Goal: Task Accomplishment & Management: Use online tool/utility

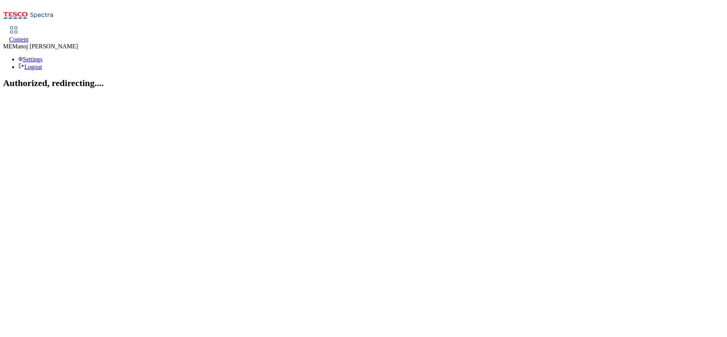
click at [29, 27] on link "Content" at bounding box center [18, 35] width 19 height 16
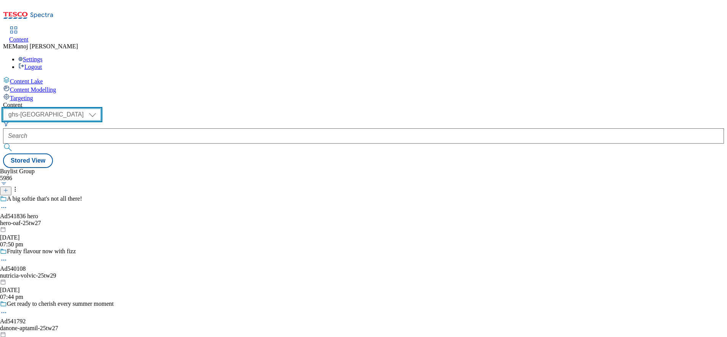
click at [101, 108] on select "ghs-roi ghs-[GEOGRAPHIC_DATA]" at bounding box center [52, 114] width 98 height 12
select select "ghs-roi"
click at [99, 108] on select "ghs-roi ghs-[GEOGRAPHIC_DATA]" at bounding box center [52, 114] width 98 height 12
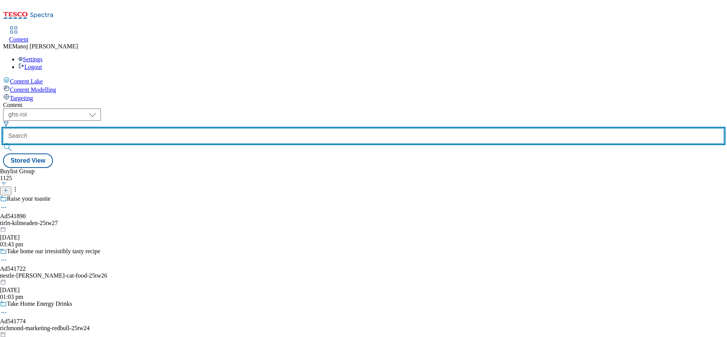
click at [185, 128] on input "text" at bounding box center [363, 135] width 721 height 15
paste input "Back to school grocery shop"
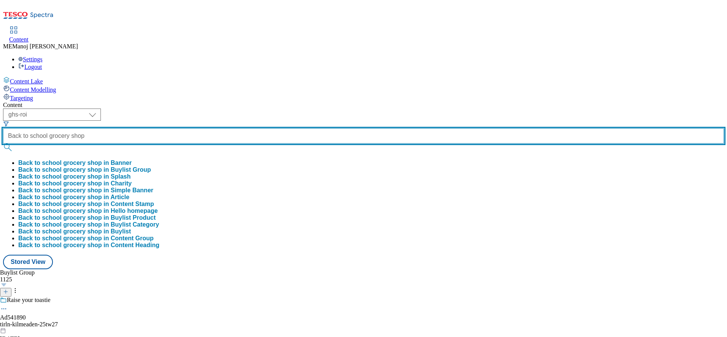
scroll to position [0, 10]
type input "Back to school grocery shop"
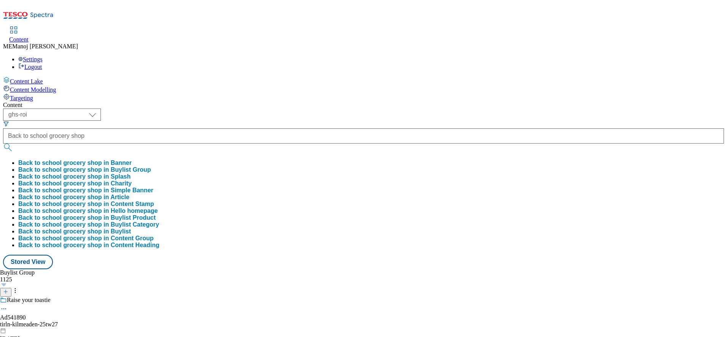
scroll to position [0, 0]
click at [151, 166] on button "Back to school grocery shop in Buylist Group" at bounding box center [84, 169] width 133 height 7
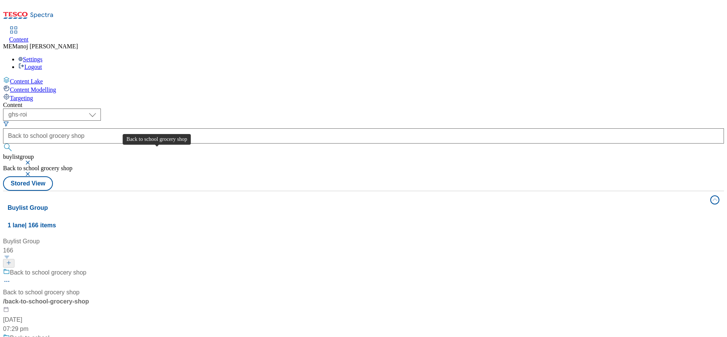
click at [86, 268] on div "Back to school grocery shop" at bounding box center [48, 272] width 76 height 9
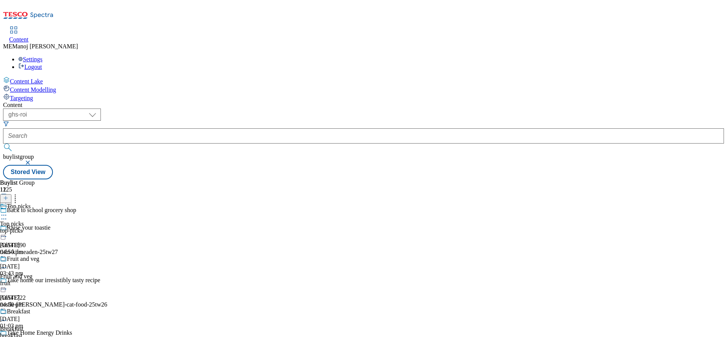
scroll to position [332, 0]
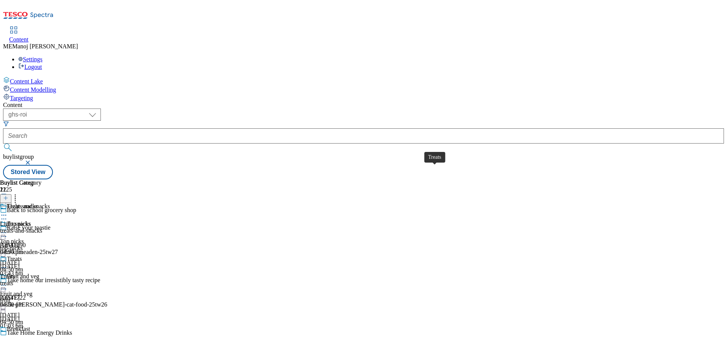
click at [22, 255] on div "Treats" at bounding box center [14, 258] width 15 height 7
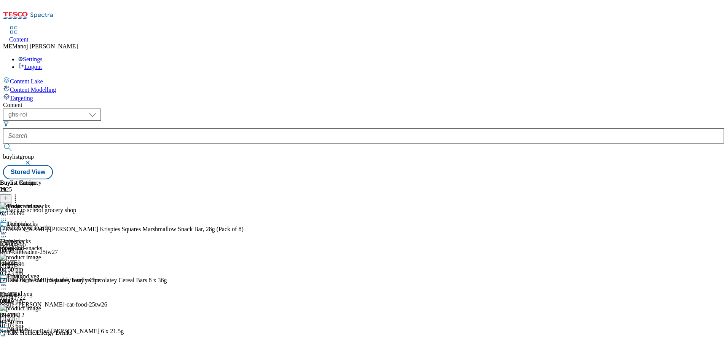
click at [11, 194] on button at bounding box center [5, 198] width 11 height 9
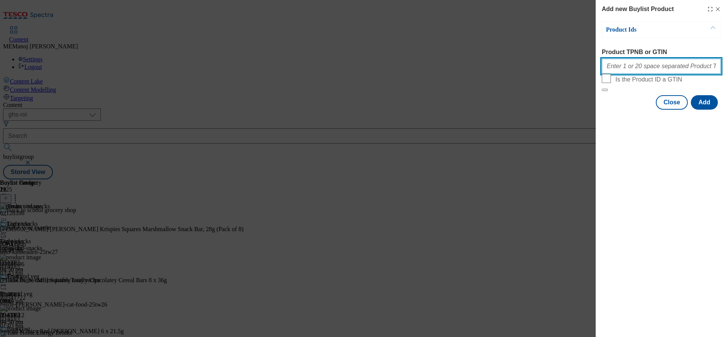
click at [661, 71] on input "Product TPNB or GTIN" at bounding box center [661, 66] width 119 height 15
paste input "83603330 92483497 92802576 93945572 94039376 89611276 89622574 92120772 8543349…"
type input "83603330 92483497 92802576 93945572 94039376 89611276 89622574 92120772 8543349…"
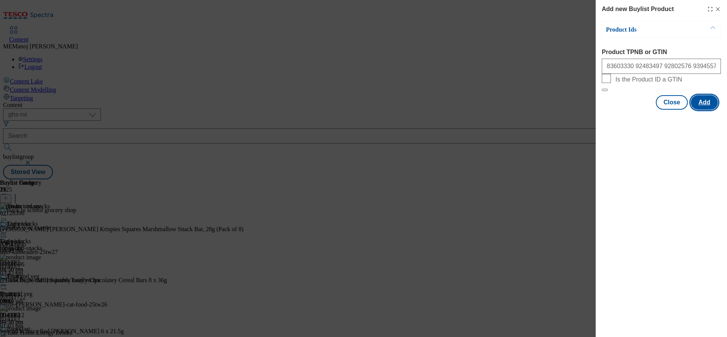
click at [713, 110] on button "Add" at bounding box center [704, 102] width 27 height 14
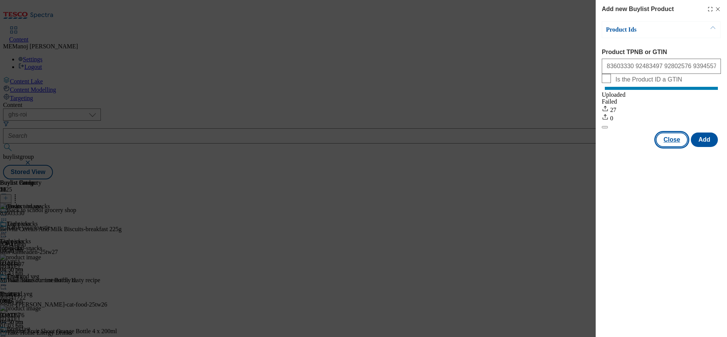
click at [664, 147] on button "Close" at bounding box center [672, 139] width 32 height 14
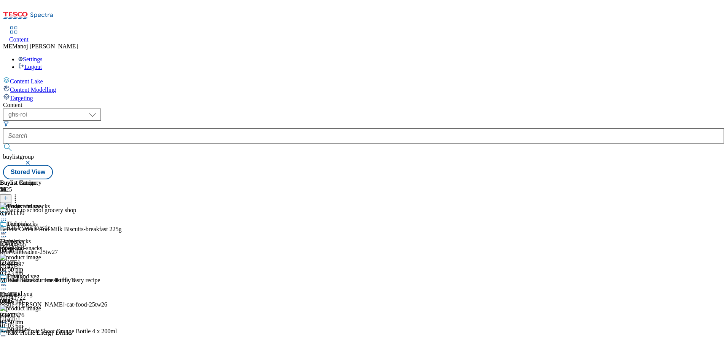
click at [8, 281] on icon at bounding box center [4, 285] width 8 height 8
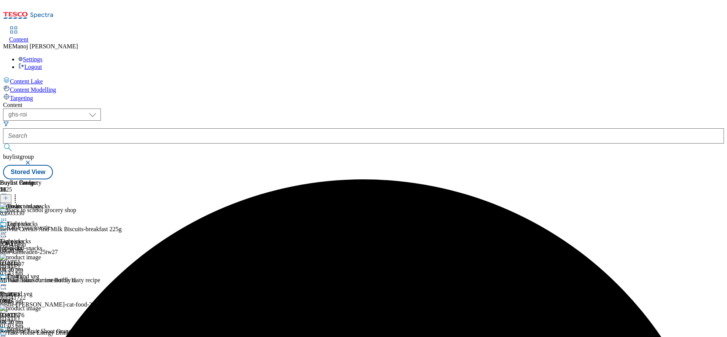
click at [8, 281] on icon at bounding box center [4, 285] width 8 height 8
click at [41, 333] on span "Preview" at bounding box center [33, 336] width 18 height 6
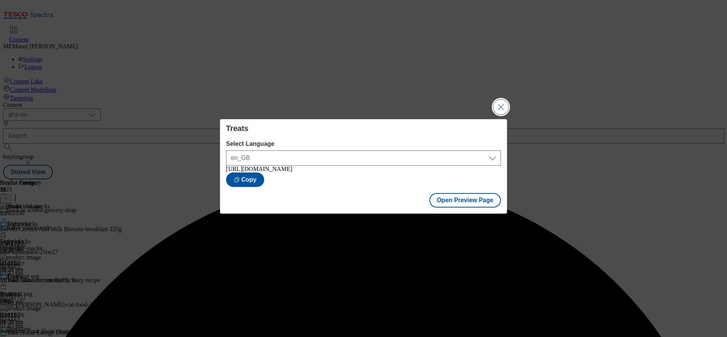
click at [501, 102] on button "Close Modal" at bounding box center [500, 106] width 15 height 15
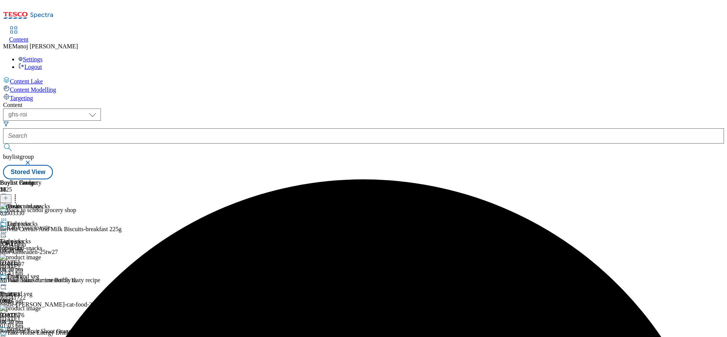
click at [8, 281] on icon at bounding box center [4, 285] width 8 height 8
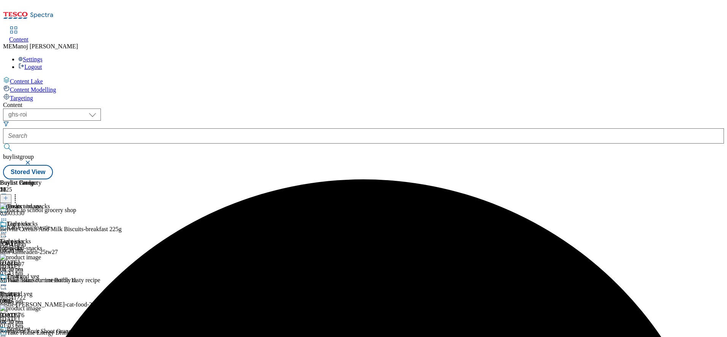
click at [8, 281] on icon at bounding box center [4, 285] width 8 height 8
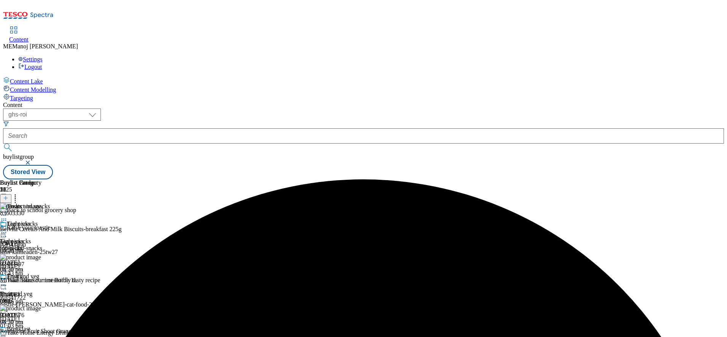
click at [8, 281] on icon at bounding box center [4, 285] width 8 height 8
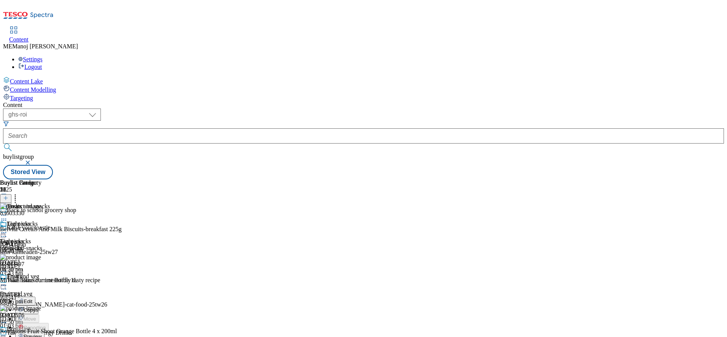
click at [41, 333] on span "Preview" at bounding box center [33, 336] width 18 height 6
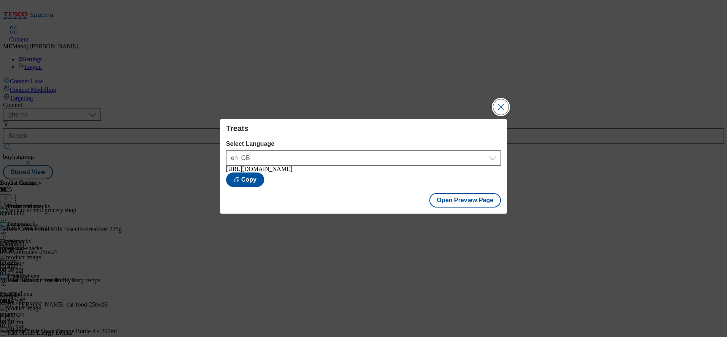
click at [499, 106] on button "Close Modal" at bounding box center [500, 106] width 15 height 15
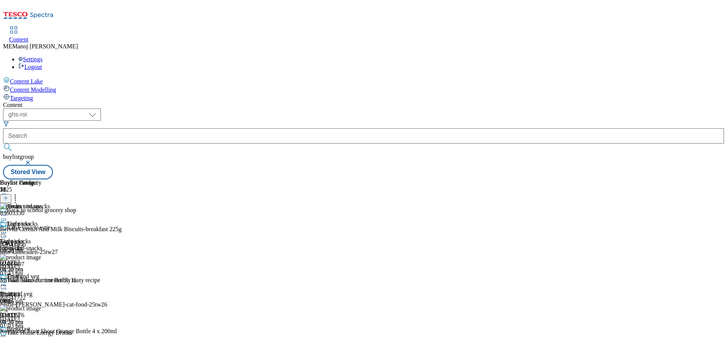
click at [5, 285] on circle at bounding box center [3, 285] width 1 height 1
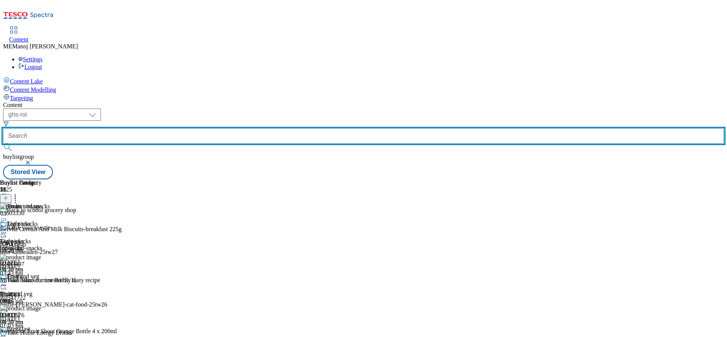
click at [199, 128] on input "text" at bounding box center [363, 135] width 721 height 15
paste input "Top picks"
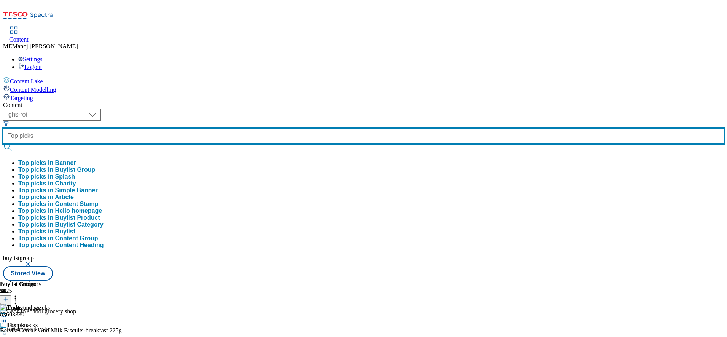
type input "Top picks"
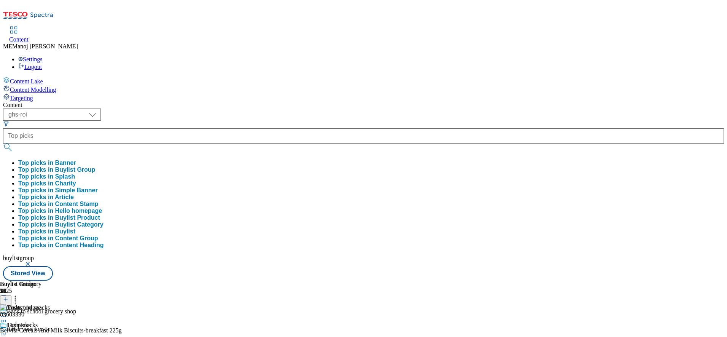
click at [75, 173] on button "Top picks in Splash" at bounding box center [46, 176] width 57 height 7
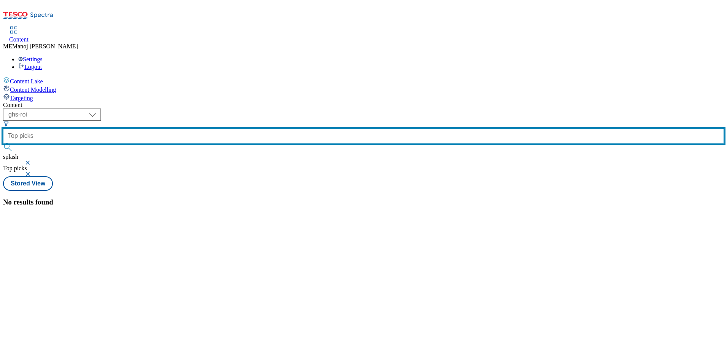
click at [204, 128] on input "Top picks" at bounding box center [363, 135] width 721 height 15
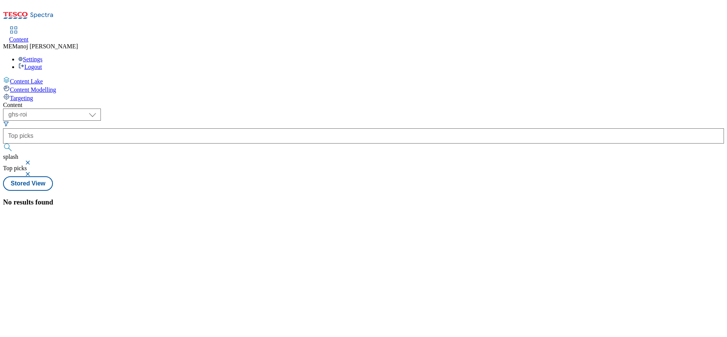
click at [32, 160] on button "button" at bounding box center [29, 162] width 8 height 5
click at [27, 153] on span "Top picks" at bounding box center [15, 156] width 24 height 6
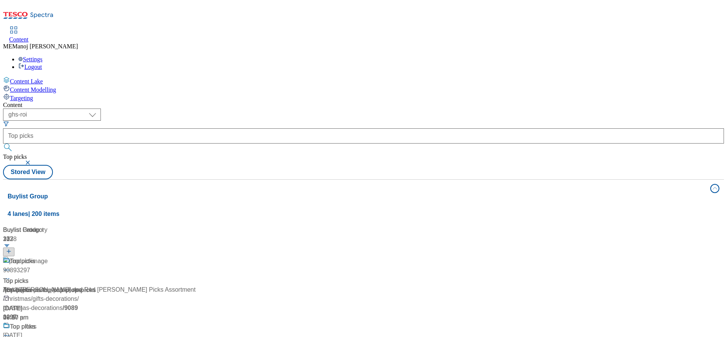
click at [32, 160] on button "button" at bounding box center [29, 162] width 8 height 5
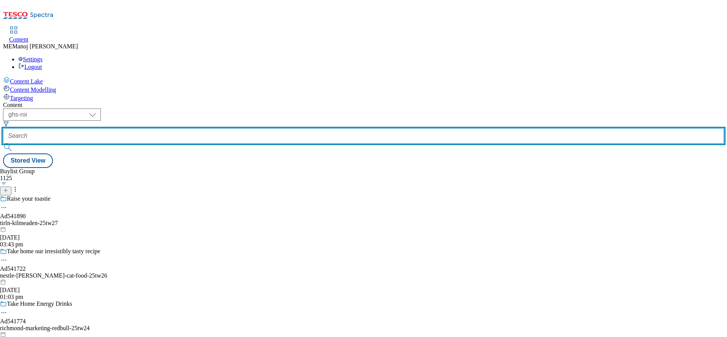
click at [202, 128] on input "text" at bounding box center [363, 135] width 721 height 15
paste input "Top picks"
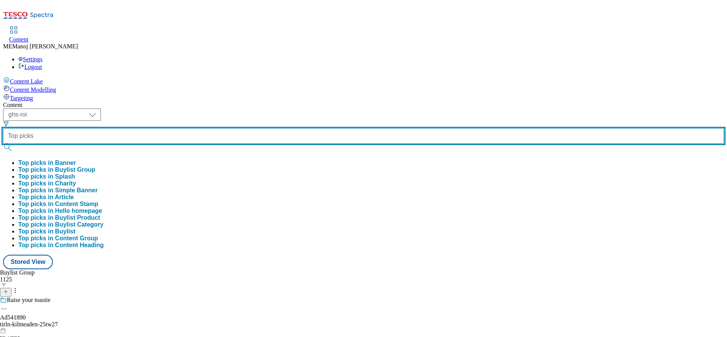
type input "Top picks"
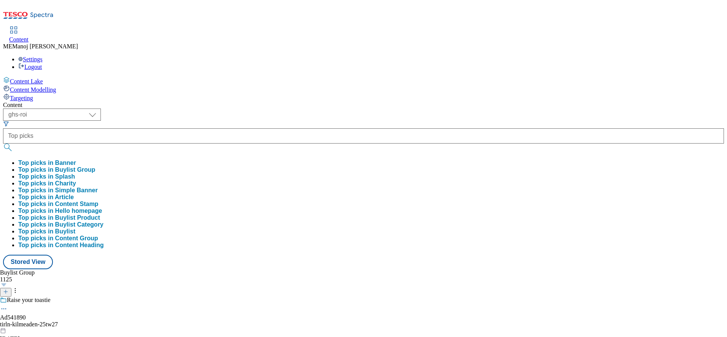
click at [95, 166] on button "Top picks in Buylist Group" at bounding box center [56, 169] width 77 height 7
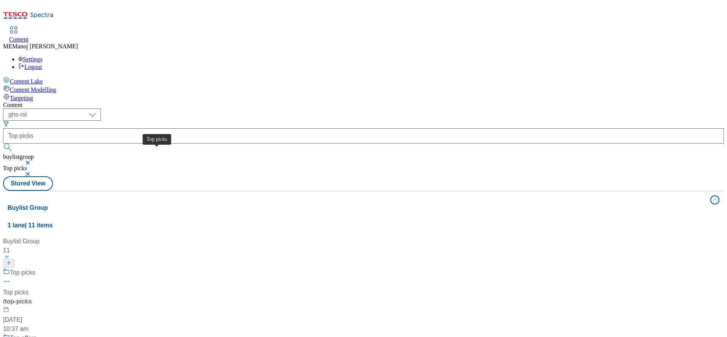
click at [35, 268] on div "Top picks" at bounding box center [22, 272] width 25 height 9
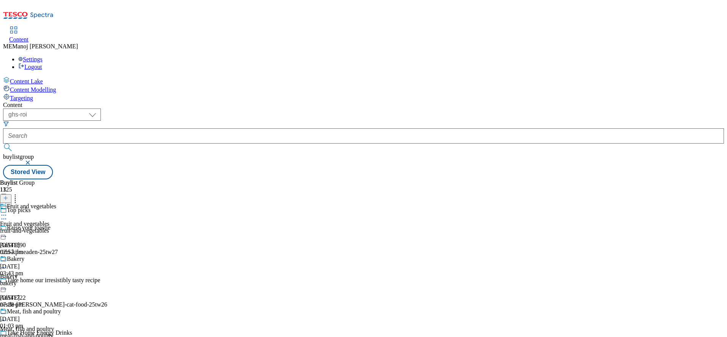
scroll to position [398, 0]
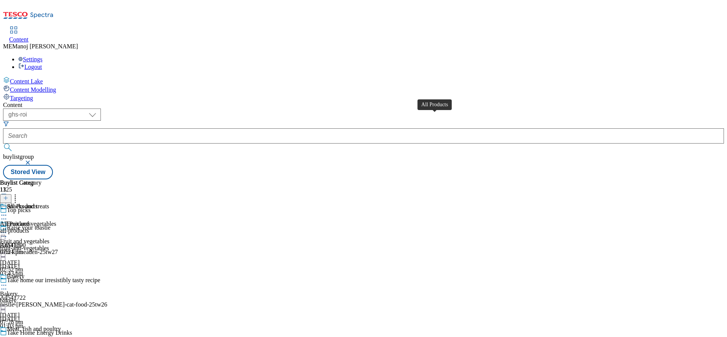
click at [37, 203] on div "All Products" at bounding box center [22, 206] width 30 height 7
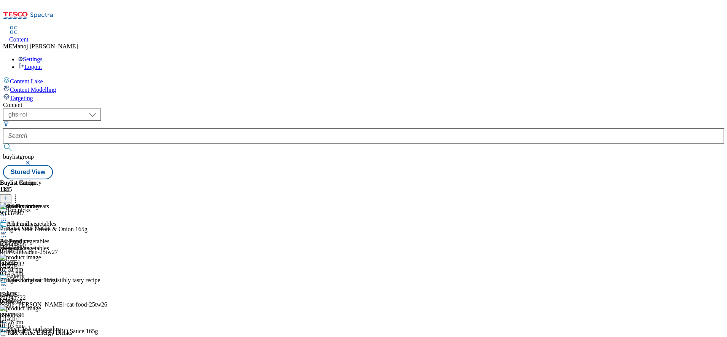
click at [8, 229] on icon at bounding box center [4, 233] width 8 height 8
click at [41, 179] on header "Buylist Category 1" at bounding box center [20, 191] width 41 height 24
click at [8, 229] on icon at bounding box center [4, 233] width 8 height 8
click at [497, 108] on div "( optional ) ghs-roi ghs-uk ghs-roi buylistgroup Stored View" at bounding box center [363, 143] width 721 height 71
click at [8, 195] on icon at bounding box center [5, 197] width 5 height 5
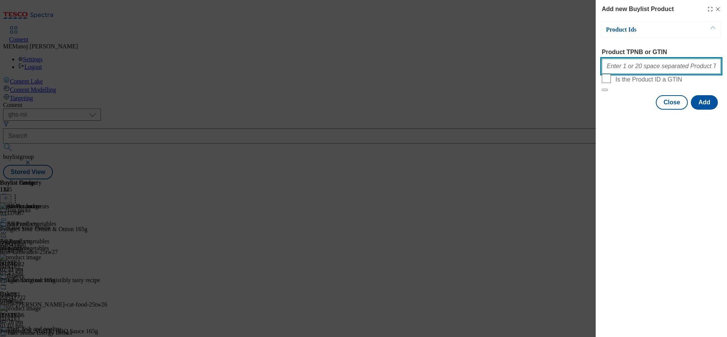
click at [662, 73] on input "Product TPNB or GTIN" at bounding box center [661, 66] width 119 height 15
paste input "63888346 54921360 54921285 93418718 93425652 85590562 51933448 58219137 50613218"
type input "63888346 54921360 54921285 93418718 93425652 85590562 51933448 58219137 50613218"
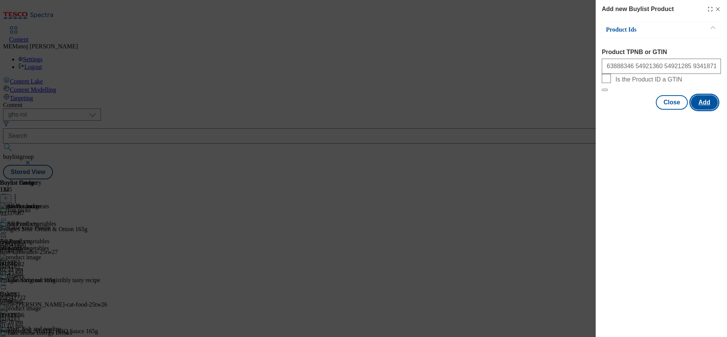
click at [704, 110] on button "Add" at bounding box center [704, 102] width 27 height 14
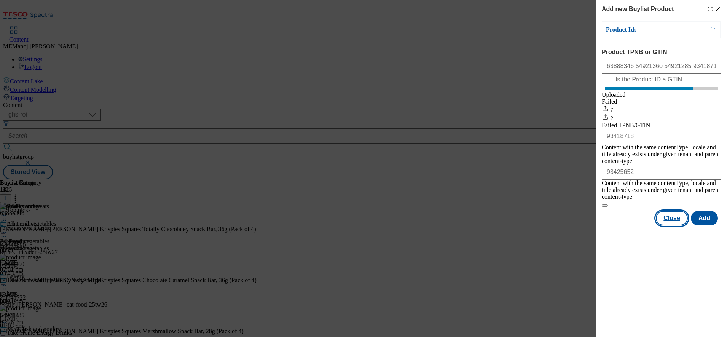
click at [679, 220] on button "Close" at bounding box center [672, 218] width 32 height 14
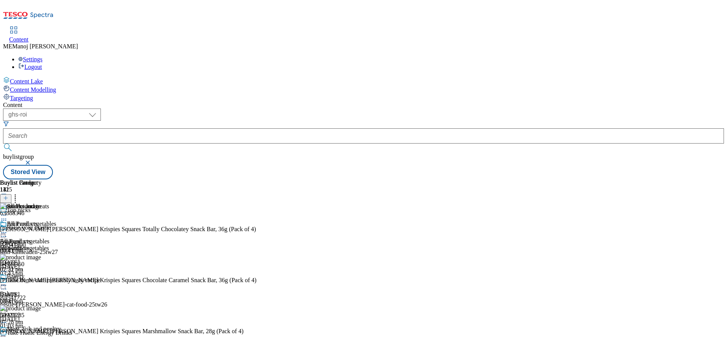
click at [19, 193] on icon at bounding box center [15, 197] width 8 height 8
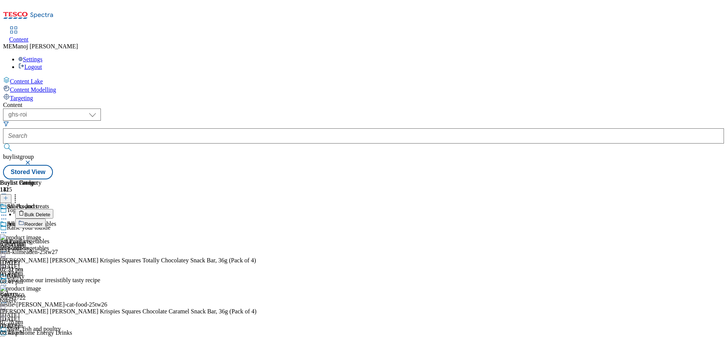
click at [43, 221] on span "Reorder" at bounding box center [33, 224] width 18 height 6
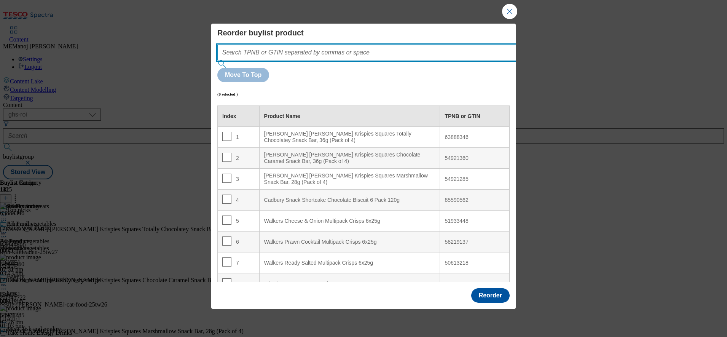
click at [408, 60] on input "Modal" at bounding box center [378, 52] width 322 height 15
paste input "63888346 54921360 54921285 93418718 93425652 85590562 51933448 58219137 50613218"
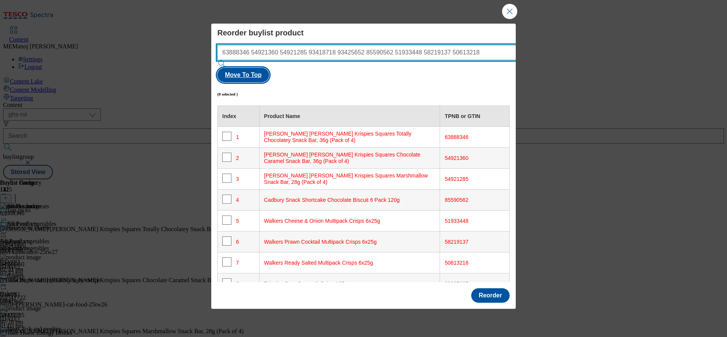
type input "63888346 54921360 54921285 93418718 93425652 85590562 51933448 58219137 50613218"
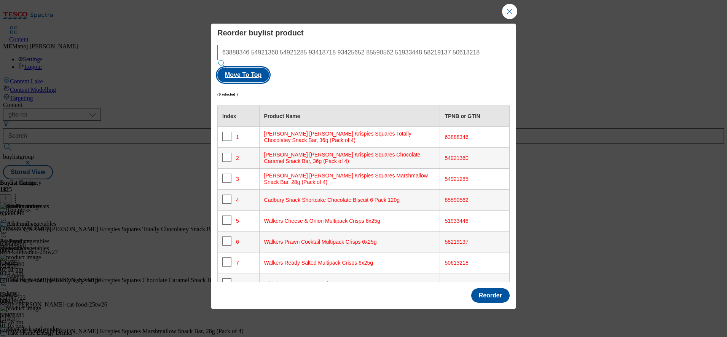
click at [269, 69] on button "Move To Top" at bounding box center [243, 75] width 52 height 14
checkbox input "true"
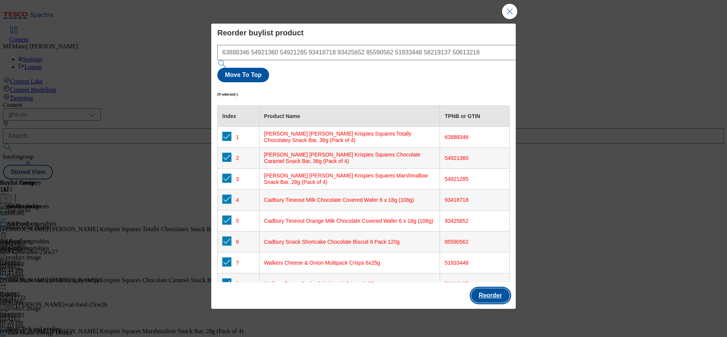
click at [500, 288] on button "Reorder" at bounding box center [490, 295] width 38 height 14
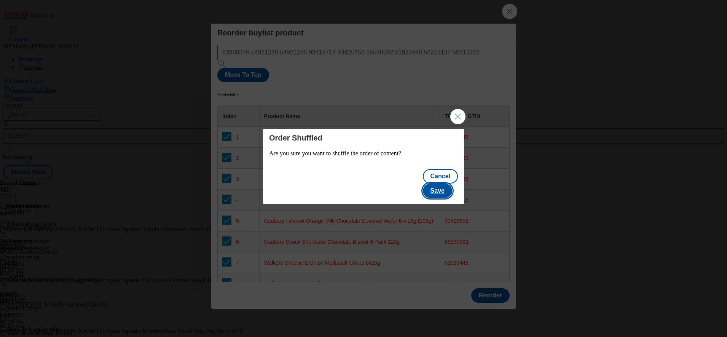
click at [446, 183] on button "Save" at bounding box center [437, 190] width 29 height 14
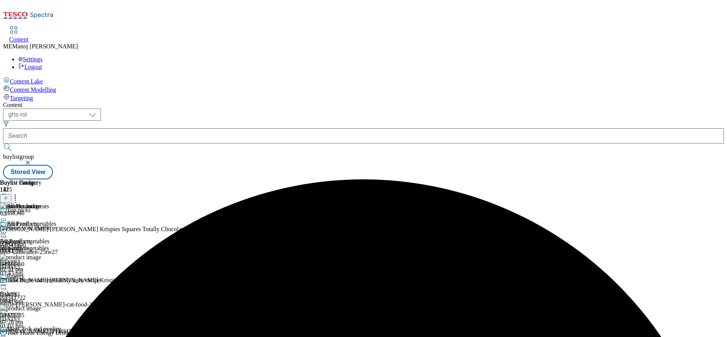
click at [8, 229] on icon at bounding box center [4, 233] width 8 height 8
click at [48, 316] on span "Un-publish" at bounding box center [36, 319] width 24 height 6
click at [8, 229] on icon at bounding box center [4, 233] width 8 height 8
click at [49, 290] on span "Un-preview" at bounding box center [36, 293] width 25 height 6
click at [8, 229] on icon at bounding box center [4, 233] width 8 height 8
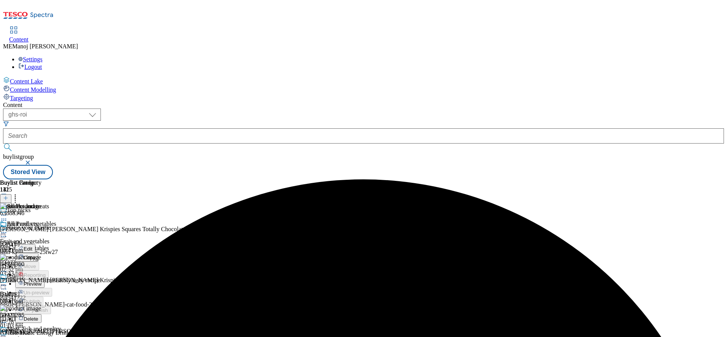
click at [41, 281] on span "Preview" at bounding box center [33, 284] width 18 height 6
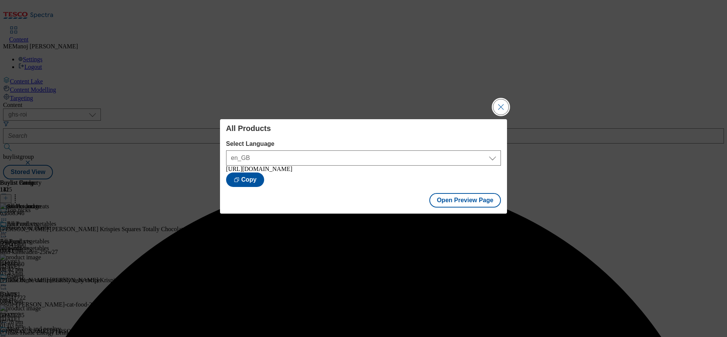
click at [501, 105] on button "Close Modal" at bounding box center [500, 106] width 15 height 15
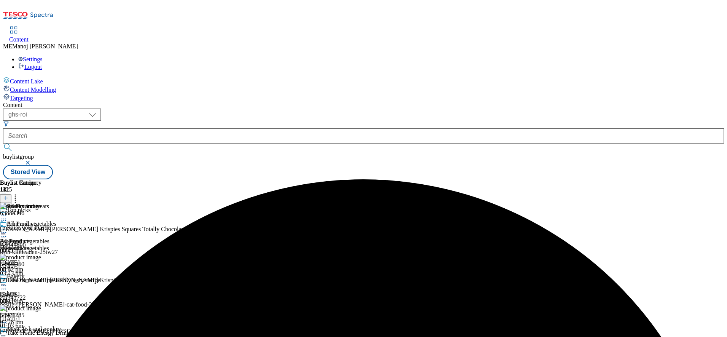
click at [8, 229] on icon at bounding box center [4, 233] width 8 height 8
click at [40, 307] on span "Publish" at bounding box center [32, 310] width 17 height 6
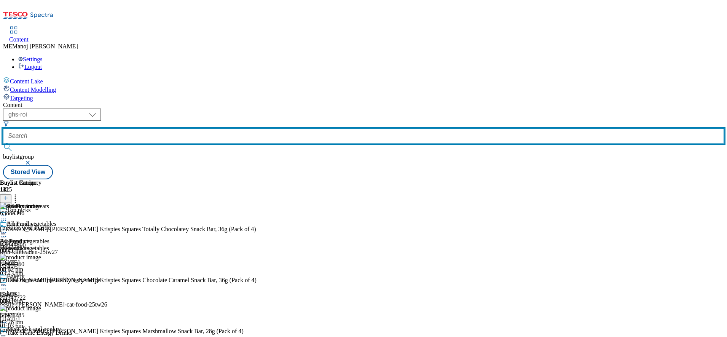
click at [183, 128] on input "text" at bounding box center [363, 135] width 721 height 15
paste input "Clubcard Prices"
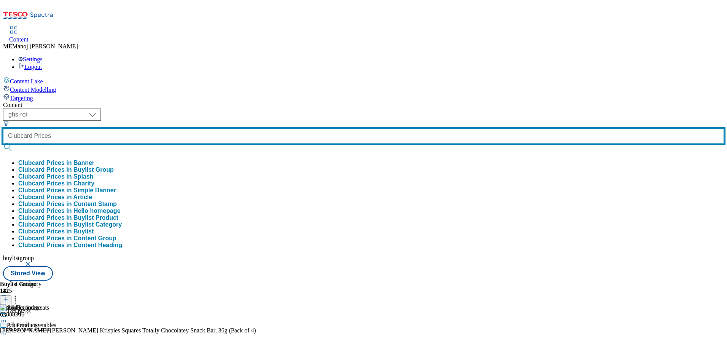
type input "Clubcard Prices"
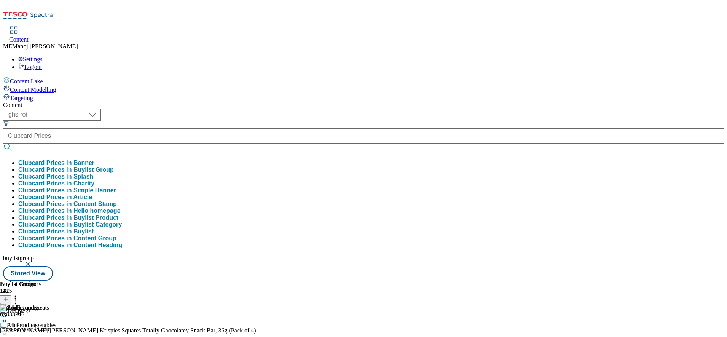
click at [114, 166] on button "Clubcard Prices in Buylist Group" at bounding box center [66, 169] width 96 height 7
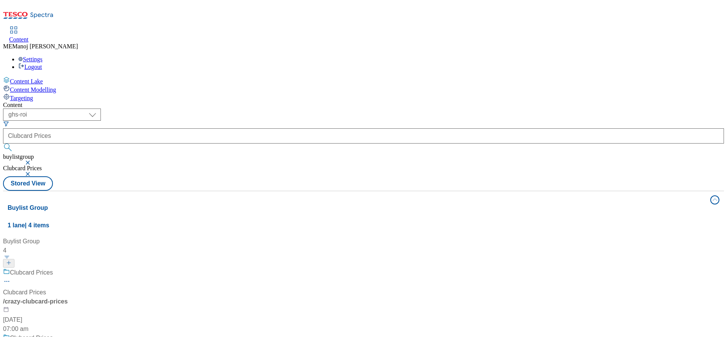
scroll to position [92, 0]
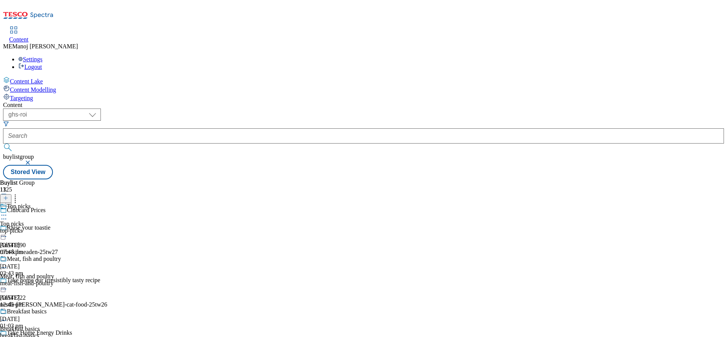
scroll to position [267, 0]
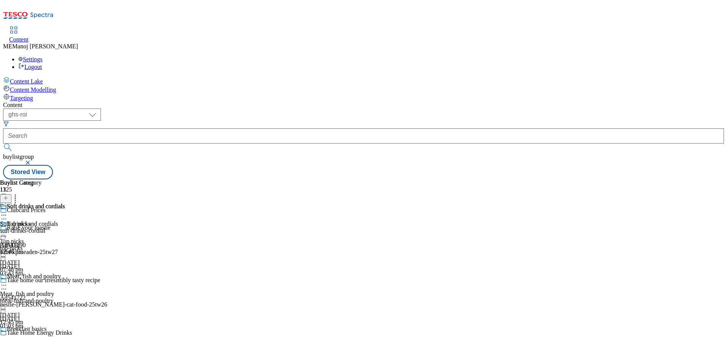
click at [65, 203] on div "Soft drinks and cordials Soft drinks and cordials soft-drinks-cordial [DATE] 12…" at bounding box center [32, 229] width 65 height 53
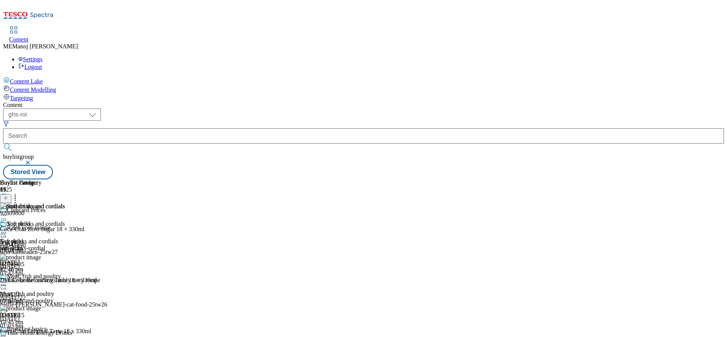
click at [8, 195] on icon at bounding box center [5, 197] width 5 height 5
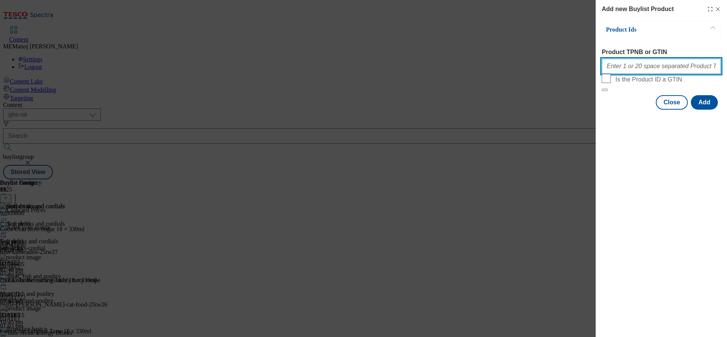
click at [616, 72] on input "Product TPNB or GTIN" at bounding box center [661, 66] width 119 height 15
paste input "Clubcard Prices"
type input "Clubcard Prices"
paste input "93826978 93603430 93821217"
type input "93826978 93603430 93821217"
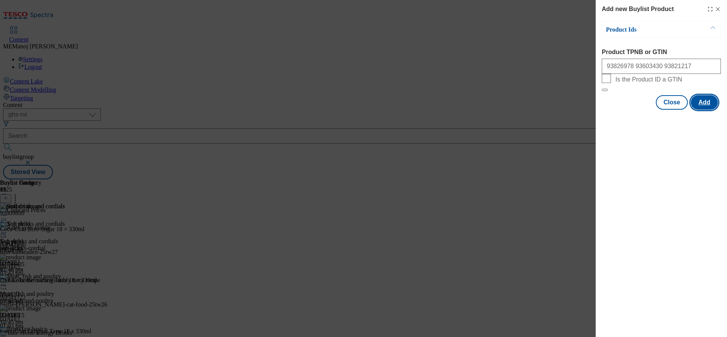
click at [707, 110] on button "Add" at bounding box center [704, 102] width 27 height 14
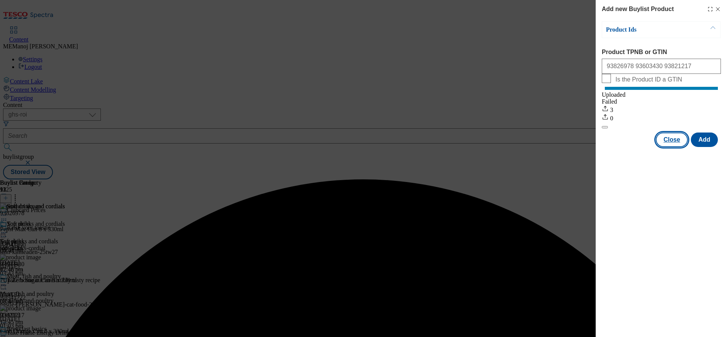
click at [682, 147] on button "Close" at bounding box center [672, 139] width 32 height 14
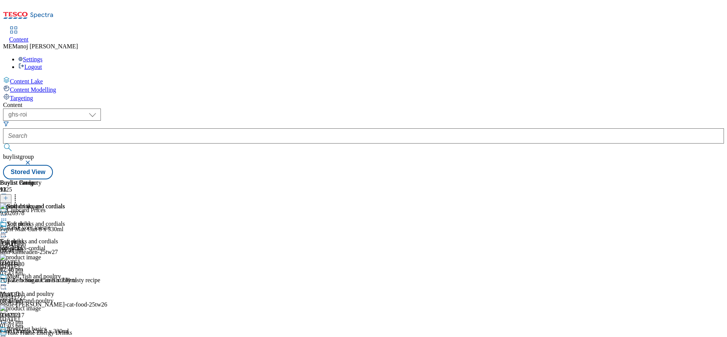
click at [8, 229] on icon at bounding box center [4, 233] width 8 height 8
click at [48, 316] on span "Un-publish" at bounding box center [36, 319] width 24 height 6
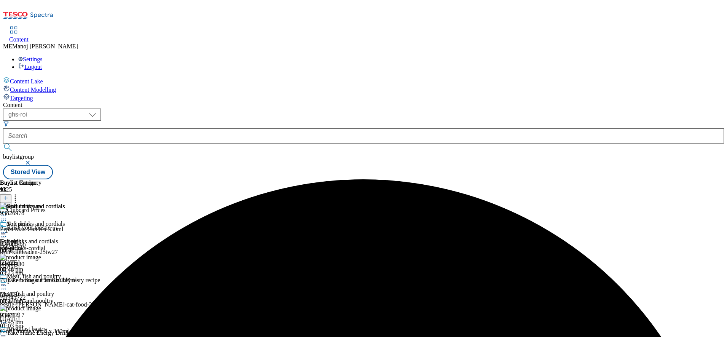
click at [3, 232] on circle at bounding box center [2, 232] width 1 height 1
click at [52, 288] on button "Un-preview" at bounding box center [33, 292] width 37 height 9
click at [8, 229] on icon at bounding box center [4, 233] width 8 height 8
click at [41, 281] on span "Preview" at bounding box center [33, 284] width 18 height 6
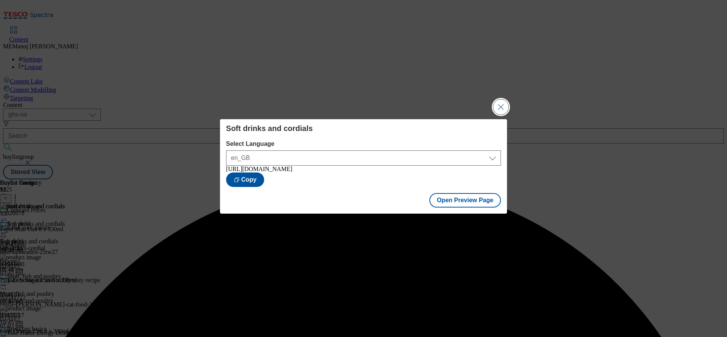
click at [495, 104] on button "Close Modal" at bounding box center [500, 106] width 15 height 15
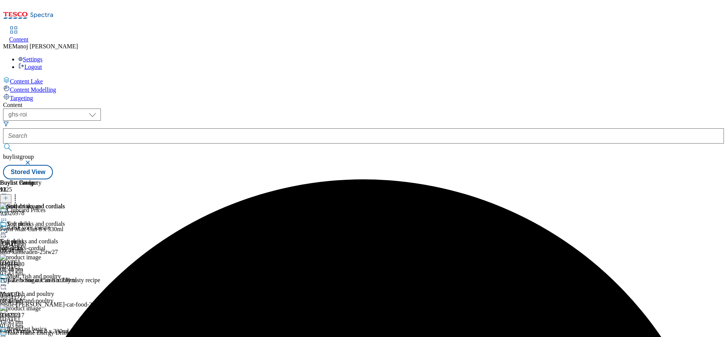
click at [8, 229] on icon at bounding box center [4, 233] width 8 height 8
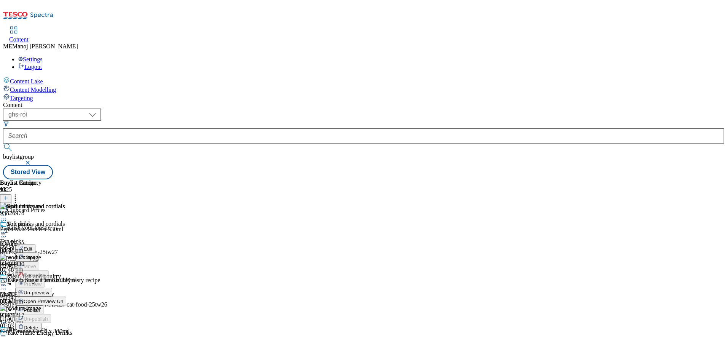
click at [52, 288] on button "Un-preview" at bounding box center [33, 292] width 37 height 9
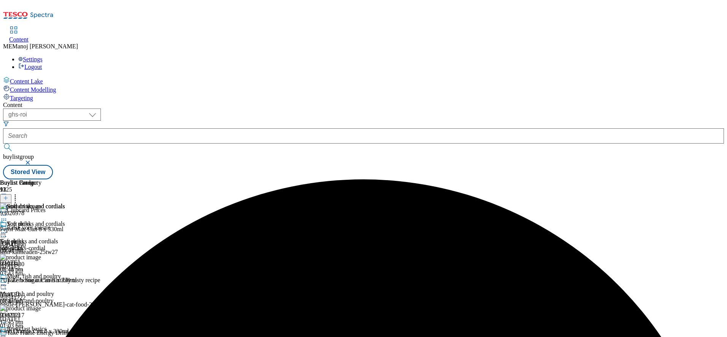
click at [8, 229] on icon at bounding box center [4, 233] width 8 height 8
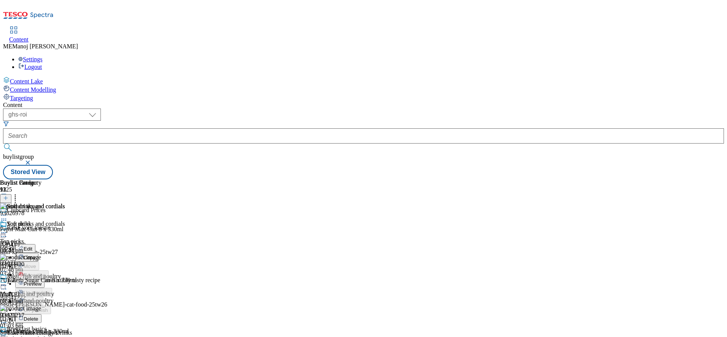
click at [41, 281] on span "Preview" at bounding box center [33, 284] width 18 height 6
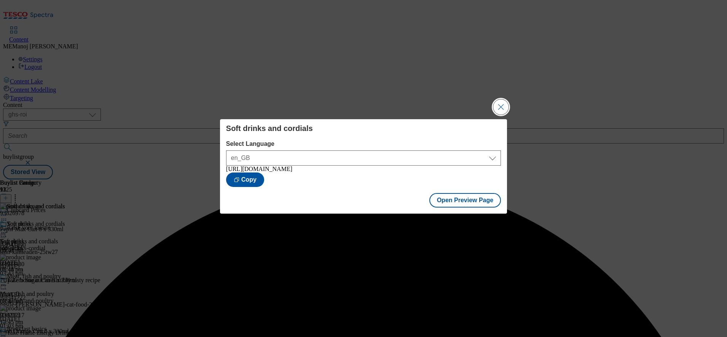
click at [500, 103] on button "Close Modal" at bounding box center [500, 106] width 15 height 15
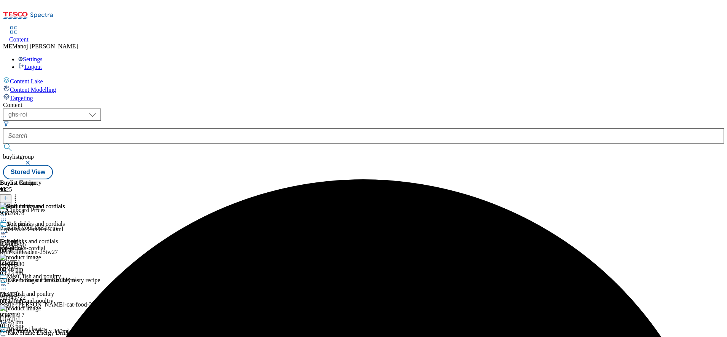
click at [8, 229] on icon at bounding box center [4, 233] width 8 height 8
click at [40, 307] on span "Publish" at bounding box center [32, 310] width 17 height 6
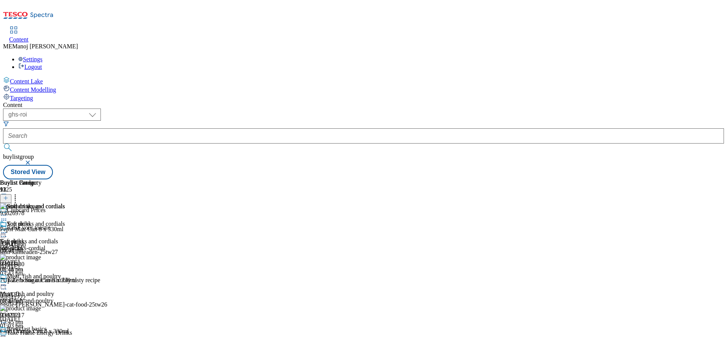
click at [8, 229] on icon at bounding box center [4, 233] width 8 height 8
click at [8, 195] on icon at bounding box center [5, 197] width 5 height 5
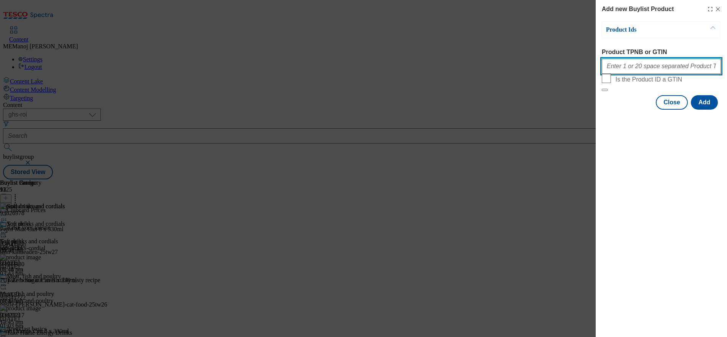
click at [634, 72] on input "Product TPNB or GTIN" at bounding box center [661, 66] width 119 height 15
paste input "89938696 89980051 96434095 93337687 89277832 89278232 89955813 90513800 9275149…"
type input "89938696 89980051 96434095 93337687 89277832 89278232 89955813 90513800 9275149…"
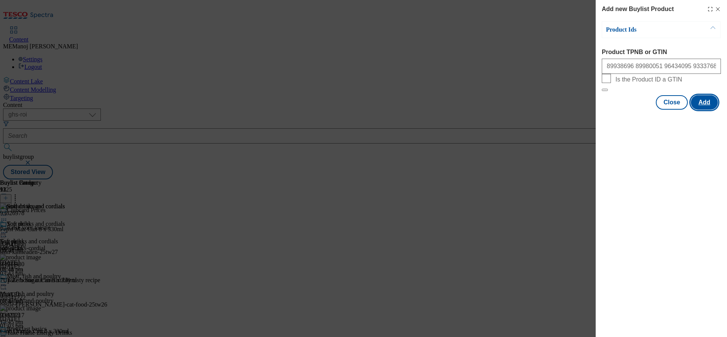
click at [710, 110] on button "Add" at bounding box center [704, 102] width 27 height 14
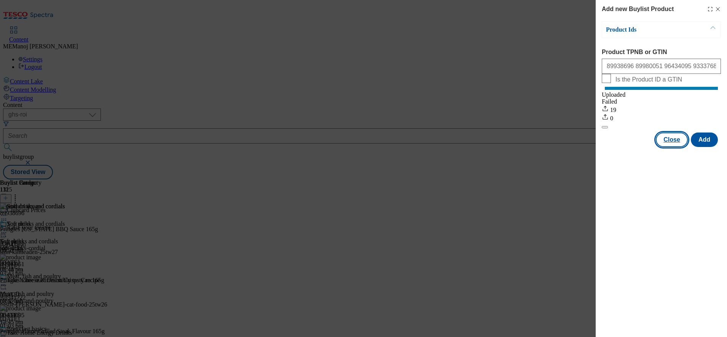
click at [676, 146] on button "Close" at bounding box center [672, 139] width 32 height 14
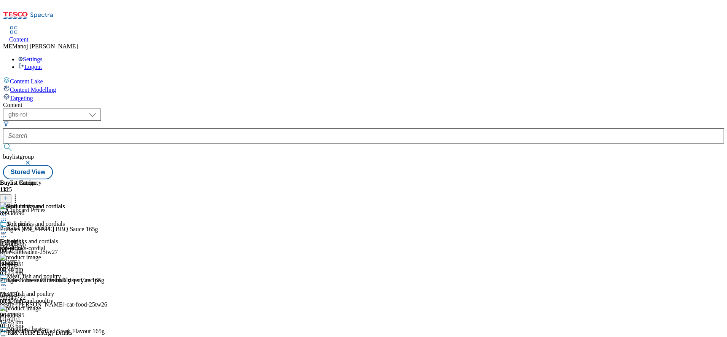
click at [65, 220] on div "Soft drinks and cordials" at bounding box center [32, 229] width 65 height 18
click at [8, 229] on icon at bounding box center [4, 233] width 8 height 8
click at [48, 316] on span "Un-publish" at bounding box center [36, 319] width 24 height 6
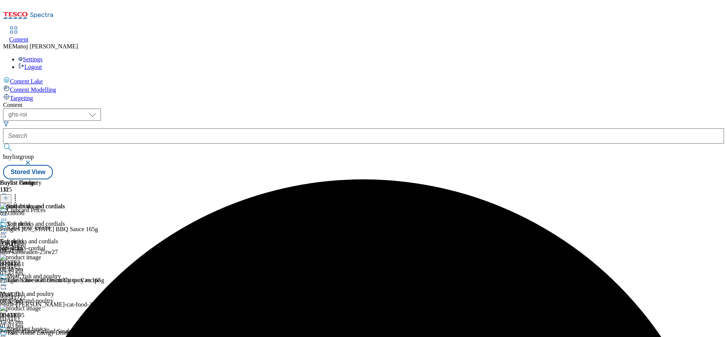
click at [8, 229] on icon at bounding box center [4, 233] width 8 height 8
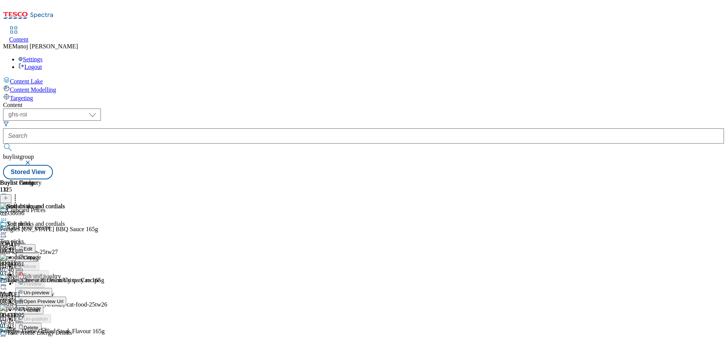
click at [49, 290] on span "Un-preview" at bounding box center [36, 293] width 25 height 6
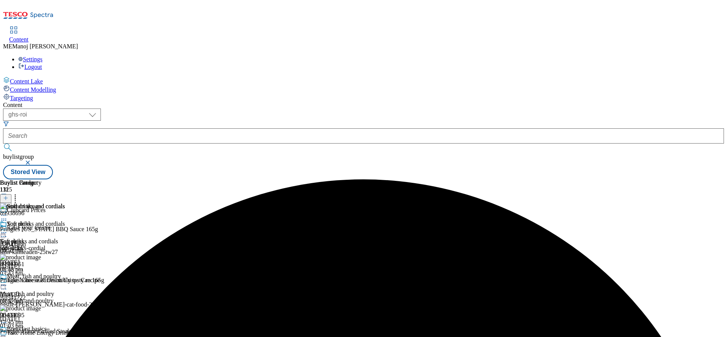
click at [8, 229] on icon at bounding box center [4, 233] width 8 height 8
click at [41, 281] on span "Preview" at bounding box center [33, 284] width 18 height 6
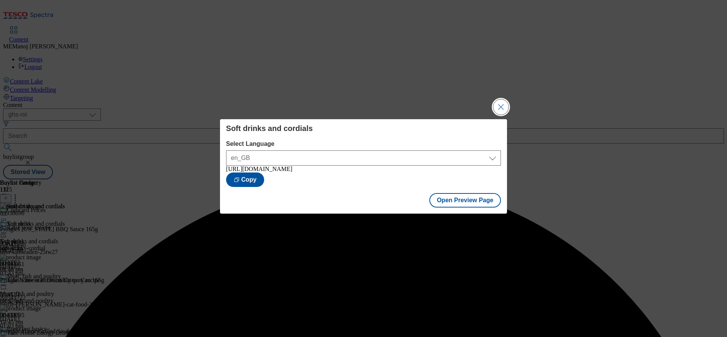
click at [505, 101] on button "Close Modal" at bounding box center [500, 106] width 15 height 15
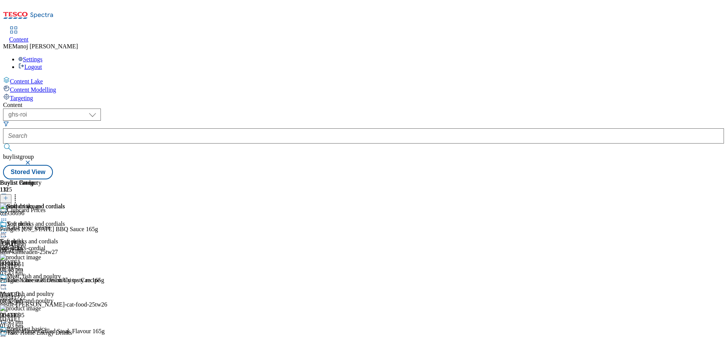
click at [8, 229] on icon at bounding box center [4, 233] width 8 height 8
click at [40, 307] on span "Publish" at bounding box center [32, 310] width 17 height 6
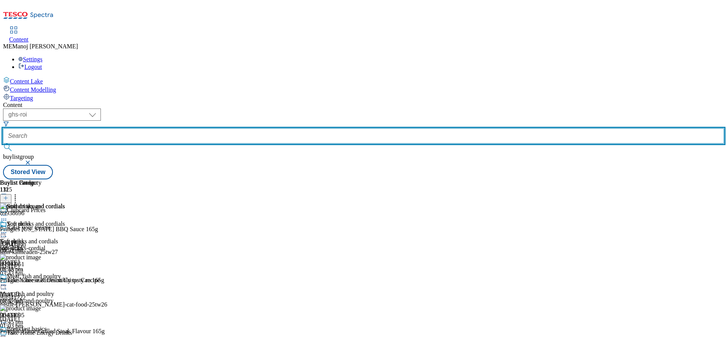
click at [166, 128] on input "text" at bounding box center [363, 135] width 721 height 15
paste input "Back to school grocery shop"
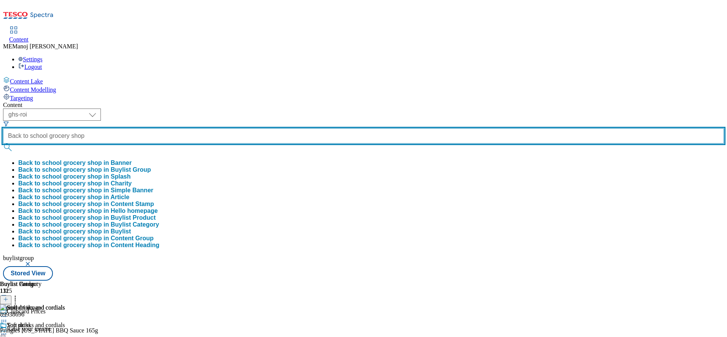
type input "Back to school grocery shop"
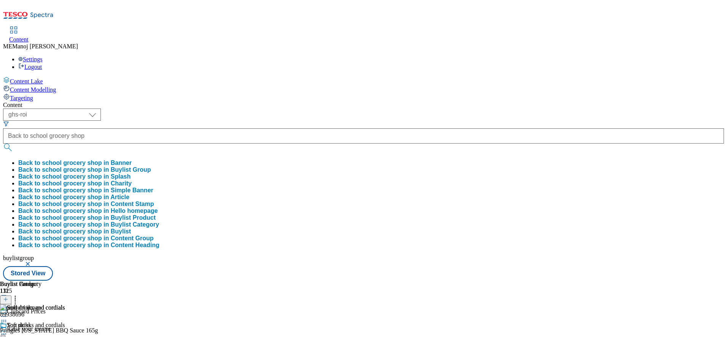
scroll to position [0, 0]
click at [151, 166] on button "Back to school grocery shop in Buylist Group" at bounding box center [84, 169] width 133 height 7
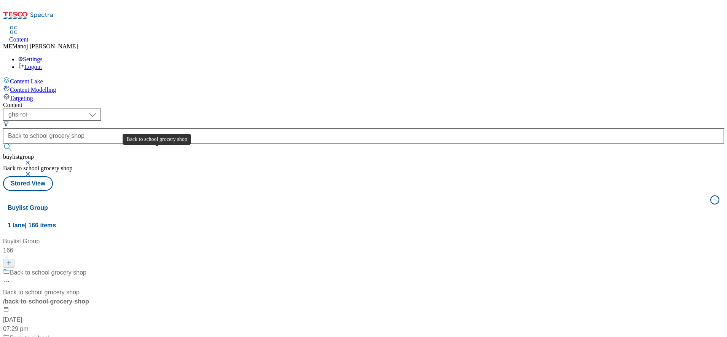
click at [86, 268] on div "Back to school grocery shop" at bounding box center [48, 272] width 76 height 9
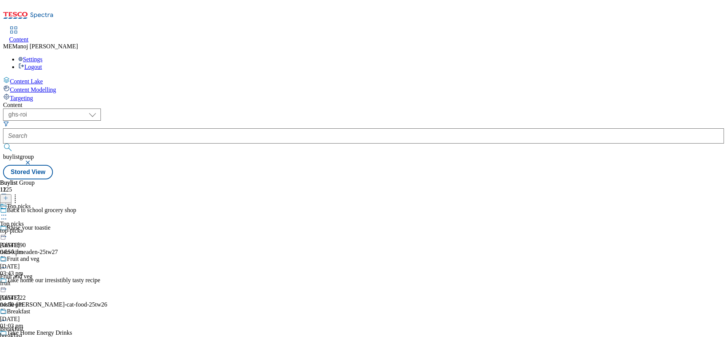
scroll to position [249, 0]
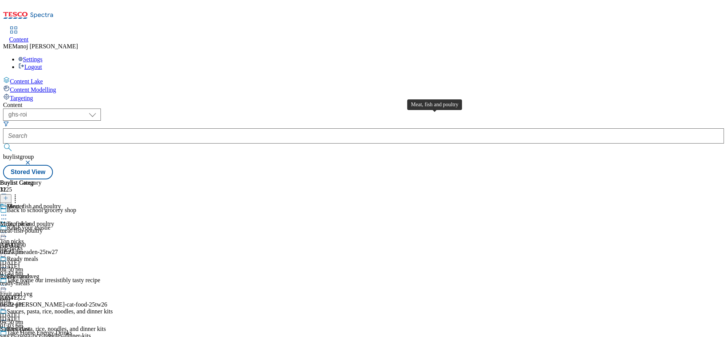
click at [61, 203] on div "Meat, fish and poultry" at bounding box center [34, 206] width 54 height 7
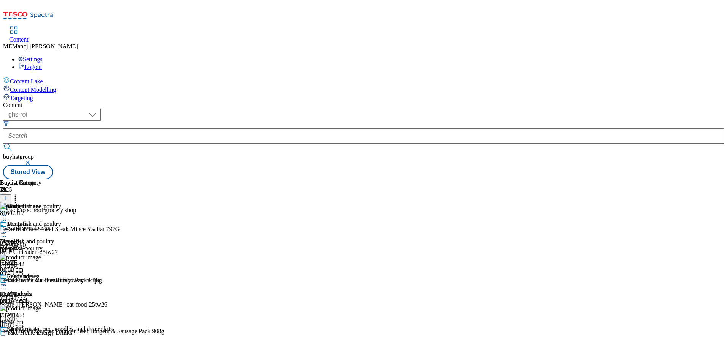
click at [11, 194] on button at bounding box center [5, 198] width 11 height 9
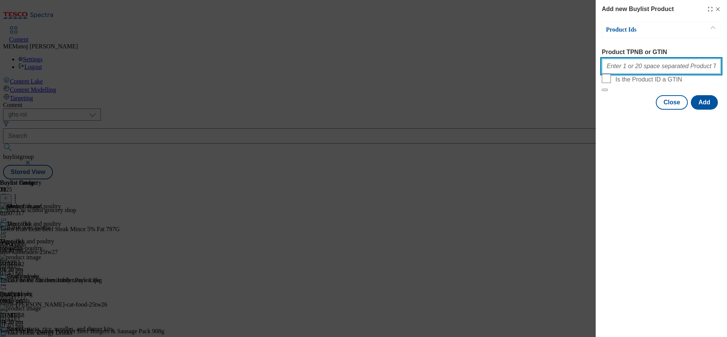
click at [651, 68] on input "Product TPNB or GTIN" at bounding box center [661, 66] width 119 height 15
paste input "65842730 91321328 92375026 93101610 97274633 97274224 97275315 93490285 7313401…"
type input "65842730 91321328 92375026 93101610 97274633 97274224 97275315 93490285 7313401…"
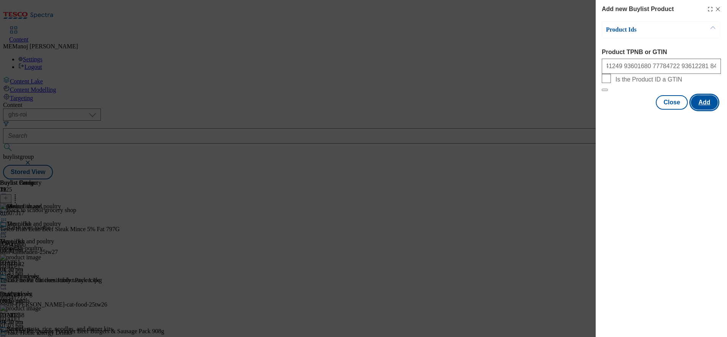
scroll to position [0, 0]
click at [703, 110] on button "Add" at bounding box center [704, 102] width 27 height 14
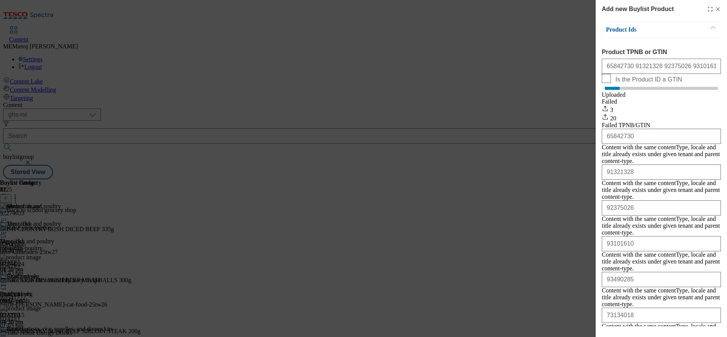
click at [498, 37] on div "Add new Buylist Product Product Ids Product TPNB or GTIN 65842730 91321328 9237…" at bounding box center [363, 168] width 727 height 337
click at [715, 8] on icon "Modal" at bounding box center [718, 9] width 6 height 6
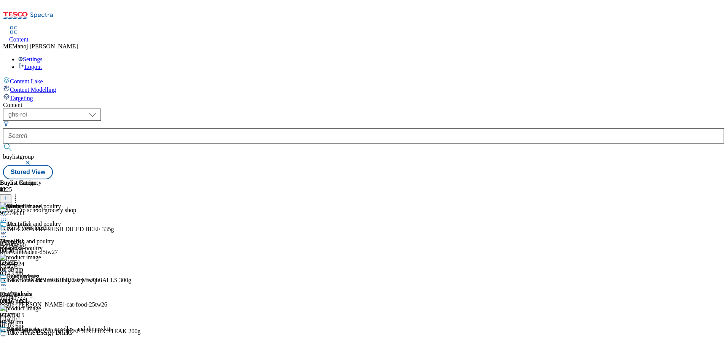
click at [19, 193] on icon at bounding box center [15, 197] width 8 height 8
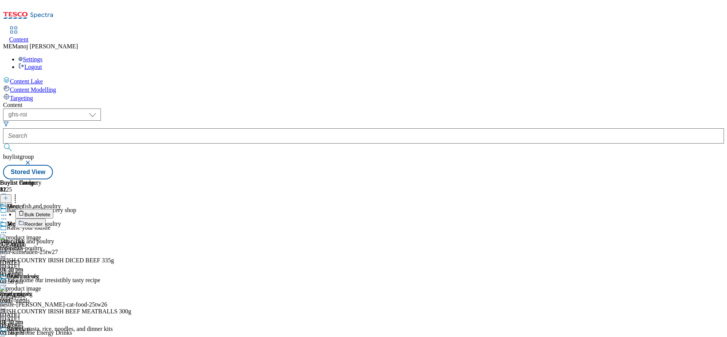
click at [43, 221] on span "Reorder" at bounding box center [33, 224] width 18 height 6
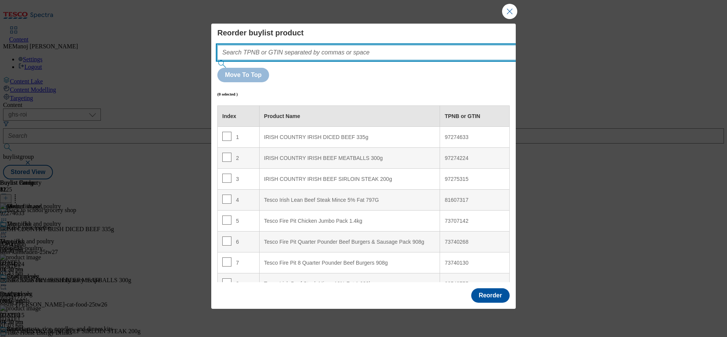
click at [413, 60] on input "Modal" at bounding box center [378, 52] width 322 height 15
paste input "65842730 91321328 92375026 93101610 97274633 97274224 97275315 93490285 7313401…"
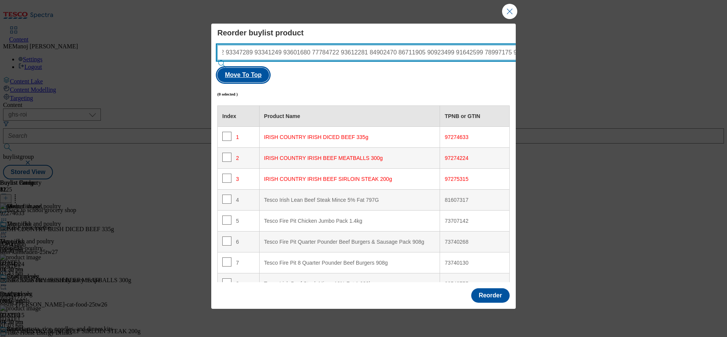
type input "65842730 91321328 92375026 93101610 97274633 97274224 97275315 93490285 7313401…"
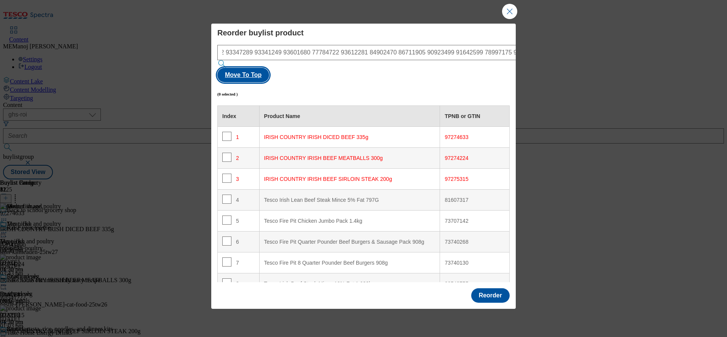
scroll to position [0, 0]
click at [269, 74] on button "Move To Top" at bounding box center [243, 75] width 52 height 14
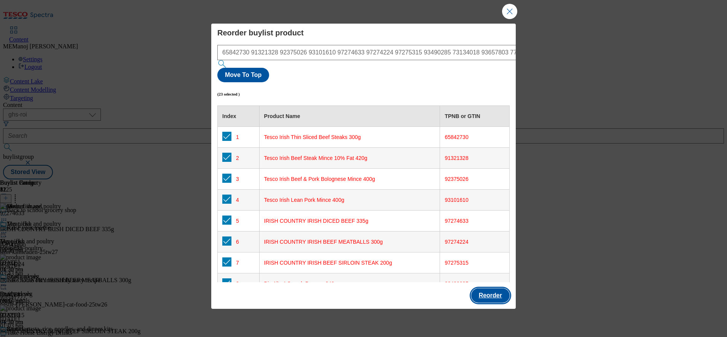
click at [481, 288] on button "Reorder" at bounding box center [490, 295] width 38 height 14
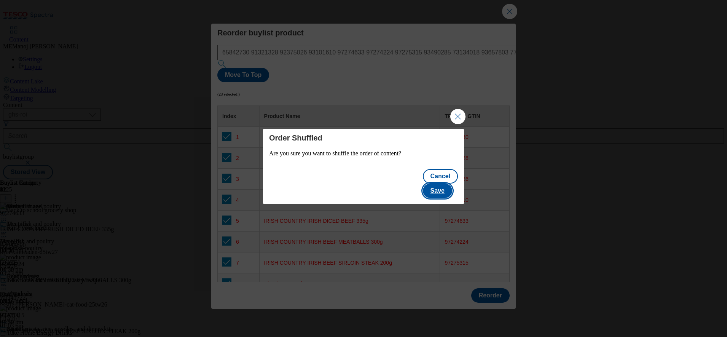
click at [441, 184] on button "Save" at bounding box center [437, 190] width 29 height 14
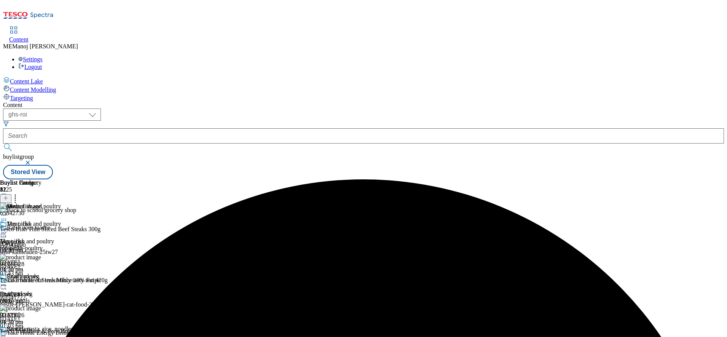
click at [8, 229] on icon at bounding box center [4, 233] width 8 height 8
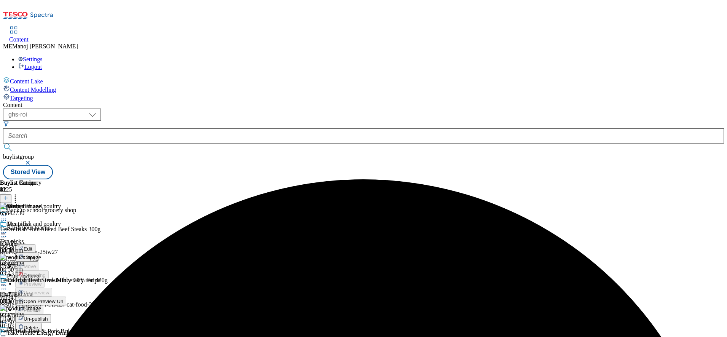
click at [48, 316] on span "Un-publish" at bounding box center [36, 319] width 24 height 6
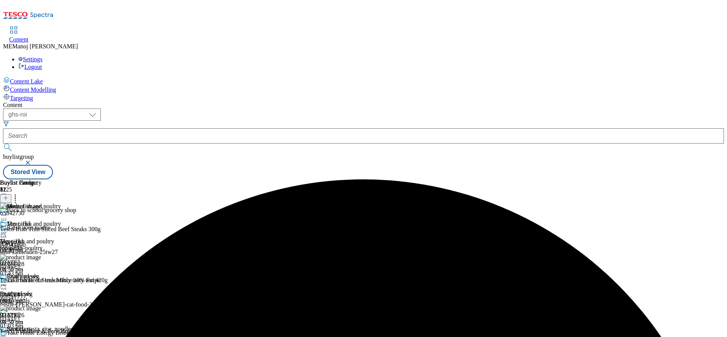
click at [8, 229] on icon at bounding box center [4, 233] width 8 height 8
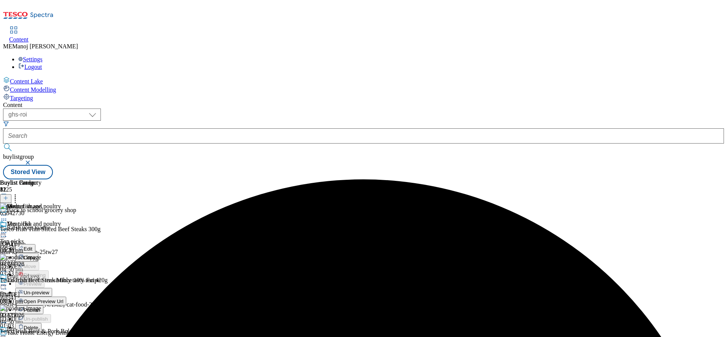
click at [52, 288] on button "Un-preview" at bounding box center [33, 292] width 37 height 9
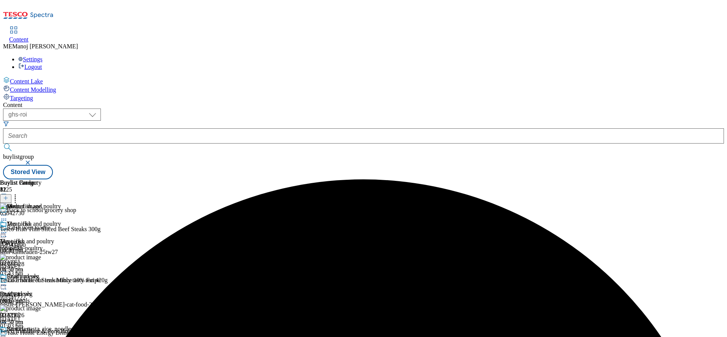
click at [8, 229] on icon at bounding box center [4, 233] width 8 height 8
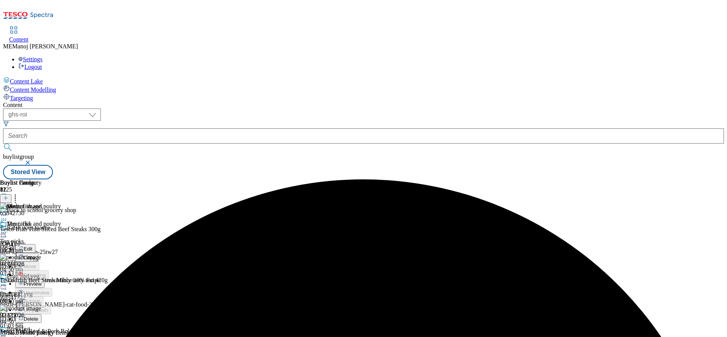
click at [41, 281] on span "Preview" at bounding box center [33, 284] width 18 height 6
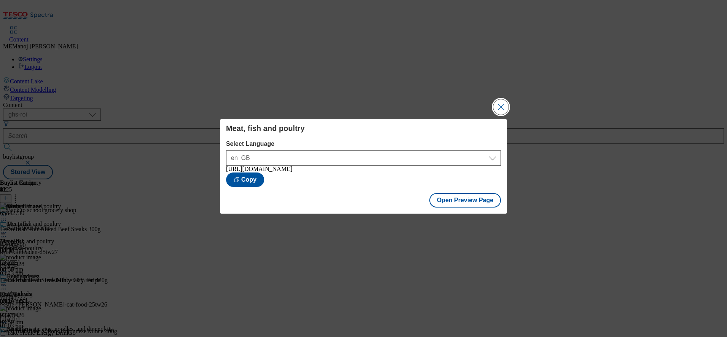
click at [500, 102] on button "Close Modal" at bounding box center [500, 106] width 15 height 15
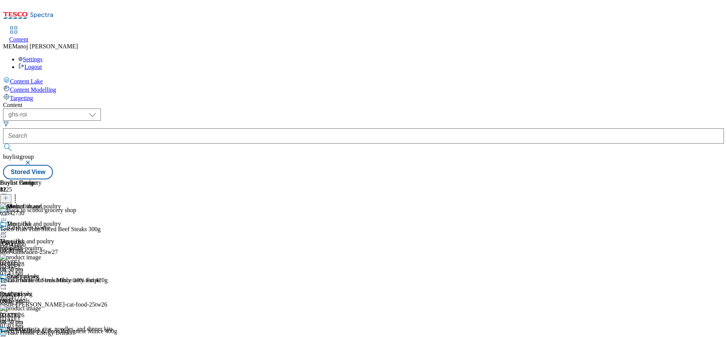
click at [8, 229] on icon at bounding box center [4, 233] width 8 height 8
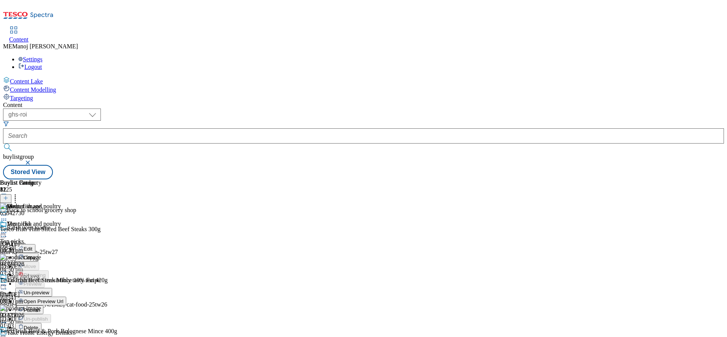
click at [43, 305] on button "Publish" at bounding box center [29, 309] width 28 height 9
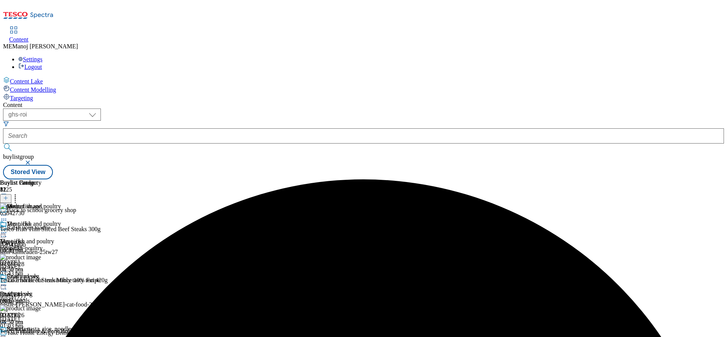
click at [8, 229] on icon at bounding box center [4, 233] width 8 height 8
click at [481, 102] on div "Content" at bounding box center [363, 105] width 721 height 7
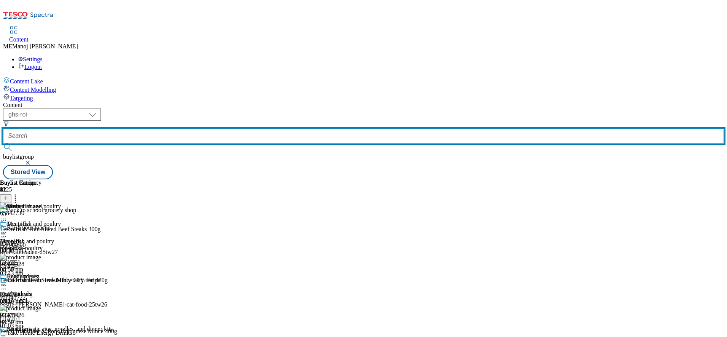
click at [207, 128] on input "text" at bounding box center [363, 135] width 721 height 15
paste input "Back to school grocery shop"
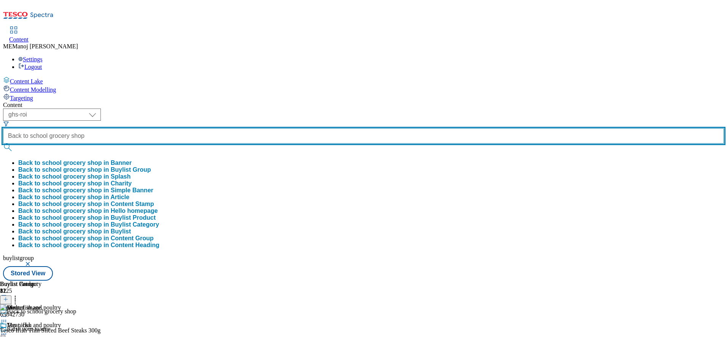
type input "Back to school grocery shop"
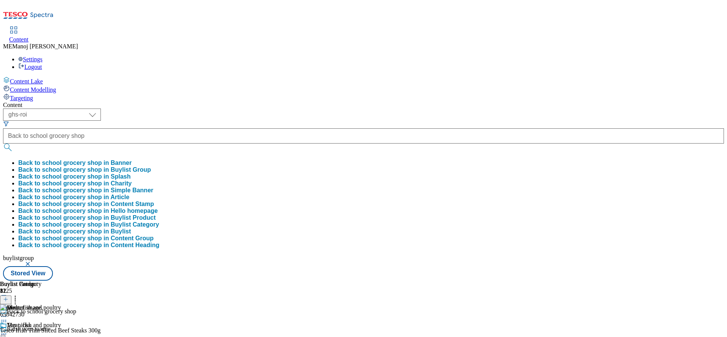
scroll to position [0, 0]
click at [151, 166] on button "Back to school grocery shop in Buylist Group" at bounding box center [84, 169] width 133 height 7
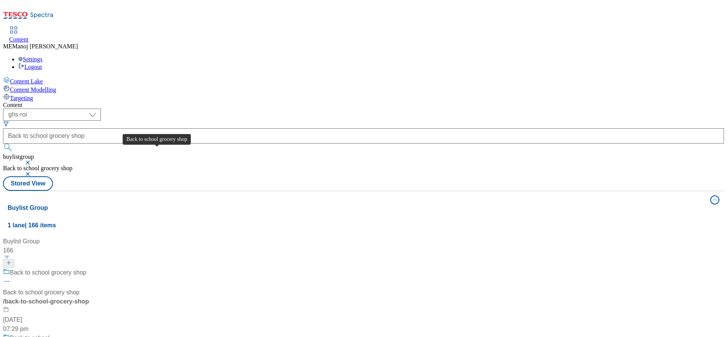
click at [86, 268] on span "Back to school grocery shop" at bounding box center [48, 273] width 76 height 10
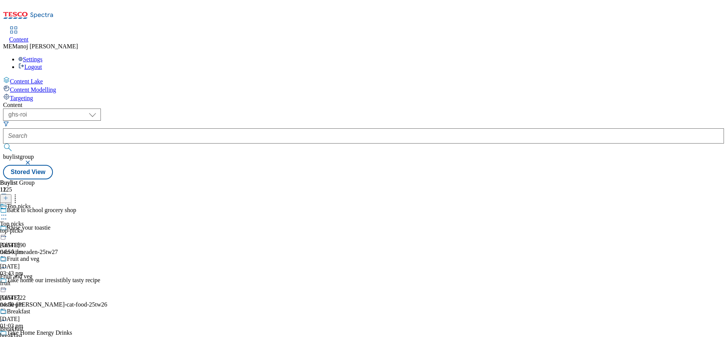
scroll to position [280, 0]
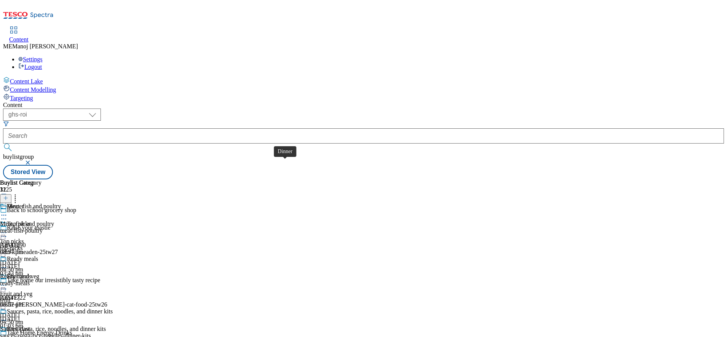
scroll to position [101, 0]
click at [30, 325] on div "Breakfast" at bounding box center [18, 328] width 23 height 7
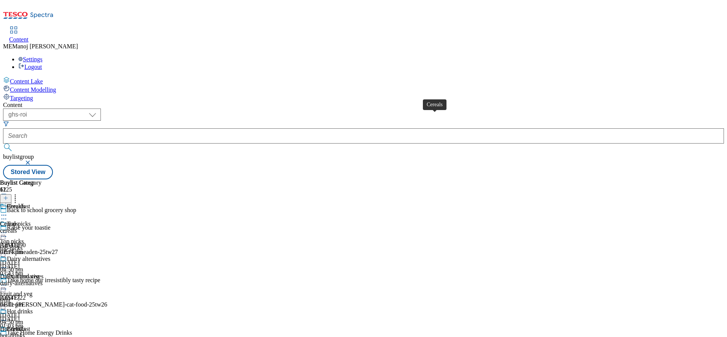
click at [25, 203] on div "Cereals" at bounding box center [16, 206] width 18 height 7
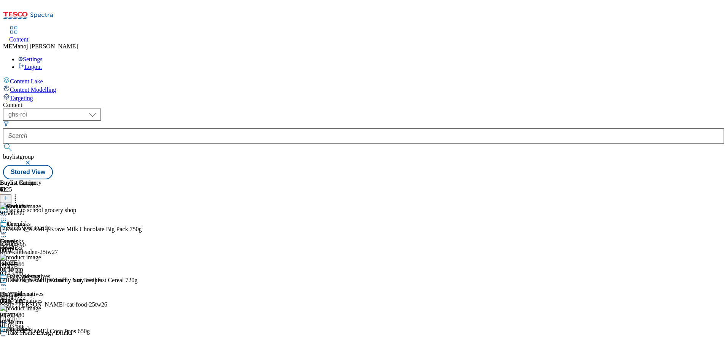
click at [11, 194] on button at bounding box center [5, 198] width 11 height 9
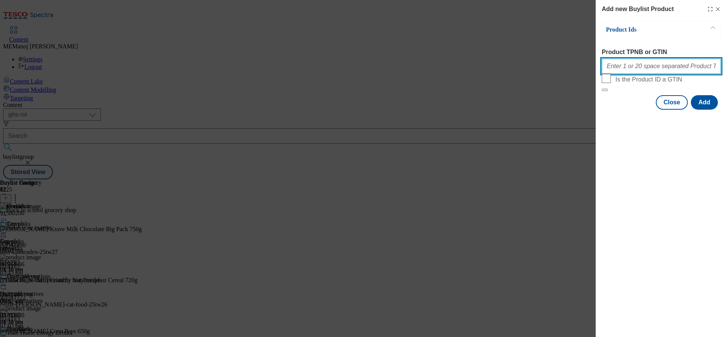
click at [657, 69] on input "Product TPNB or GTIN" at bounding box center [661, 66] width 119 height 15
paste input "90855078 88892243 84643545 51982660 91636486 86562666 91782480 51680049"
type input "90855078 88892243 84643545 51982660 91636486 86562666 91782480 51680049"
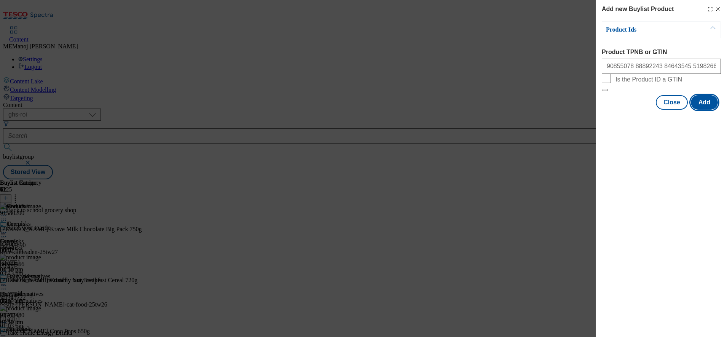
click at [695, 110] on button "Add" at bounding box center [704, 102] width 27 height 14
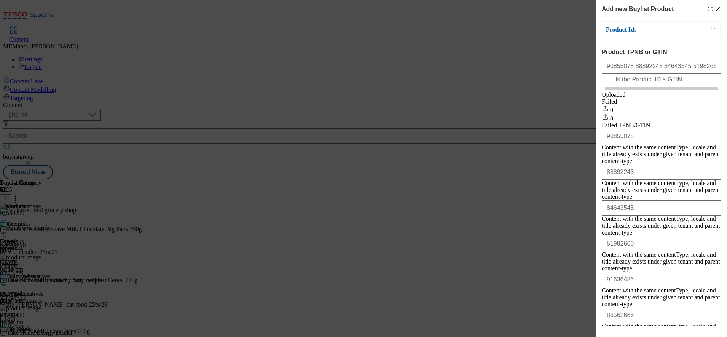
click at [565, 108] on div "Add new Buylist Product Product Ids Product TPNB or GTIN 90855078 88892243 8464…" at bounding box center [363, 168] width 727 height 337
click at [707, 10] on div "Modal" at bounding box center [714, 9] width 14 height 6
click at [715, 10] on icon "Modal" at bounding box center [718, 9] width 6 height 6
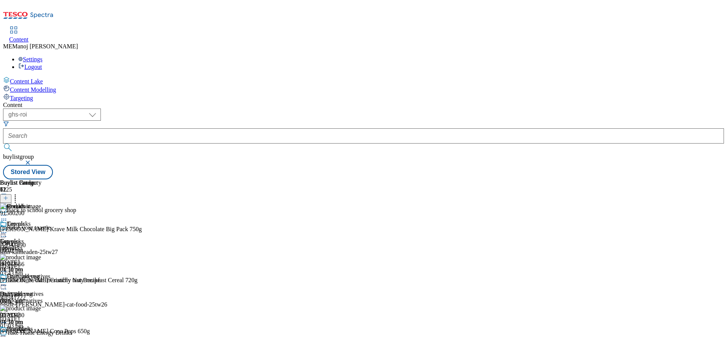
click at [19, 193] on icon at bounding box center [15, 197] width 8 height 8
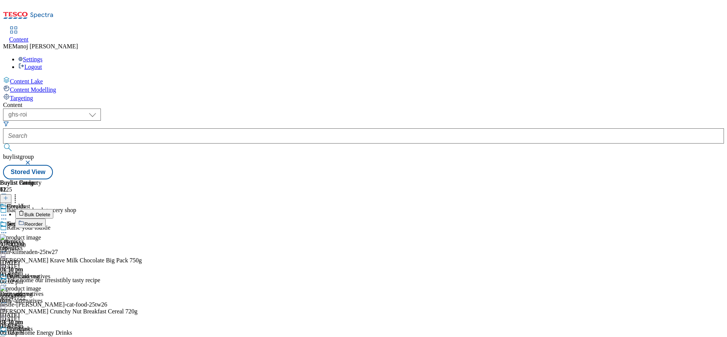
click at [43, 221] on span "Reorder" at bounding box center [33, 224] width 18 height 6
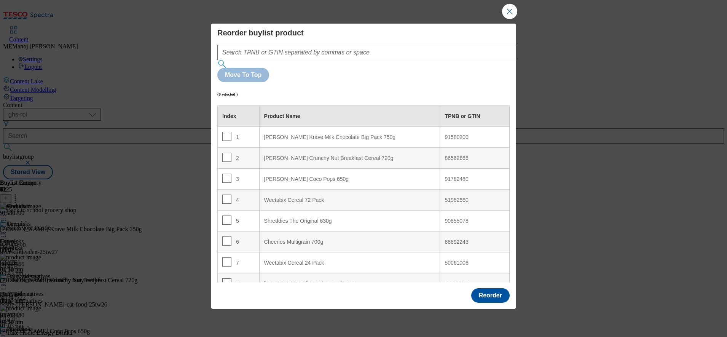
click at [415, 82] on div "(0 selected )" at bounding box center [363, 94] width 292 height 24
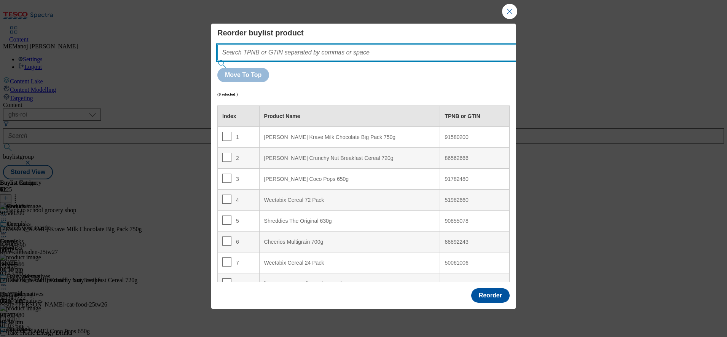
click at [406, 60] on input "Modal" at bounding box center [378, 52] width 322 height 15
paste input "90855078 88892243 84643545 51982660 91636486 86562666 91782480 51680049"
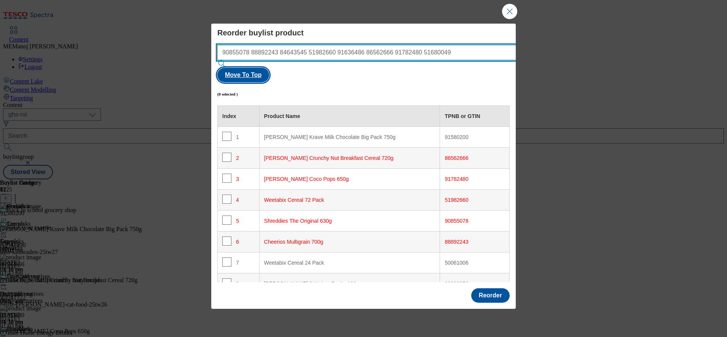
type input "90855078 88892243 84643545 51982660 91636486 86562666 91782480 51680049"
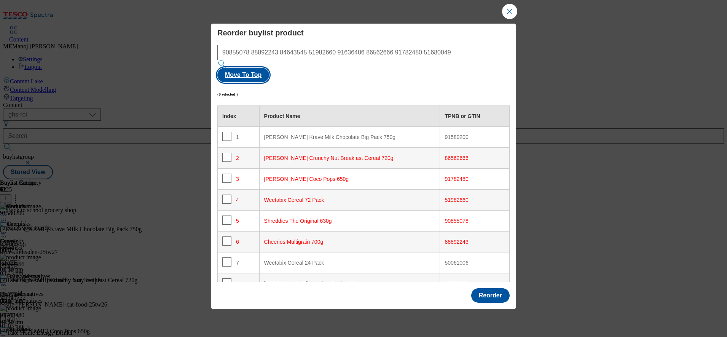
click at [269, 70] on button "Move To Top" at bounding box center [243, 75] width 52 height 14
checkbox input "true"
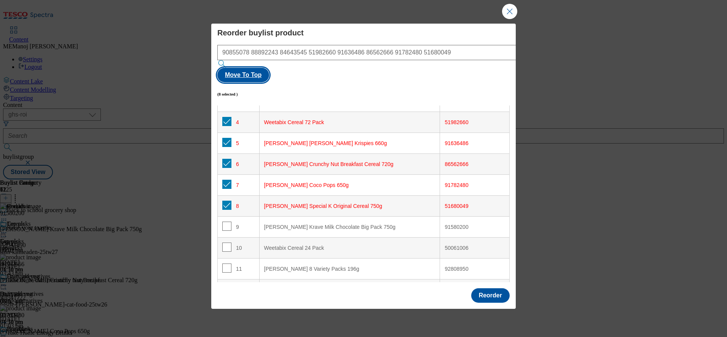
scroll to position [86, 0]
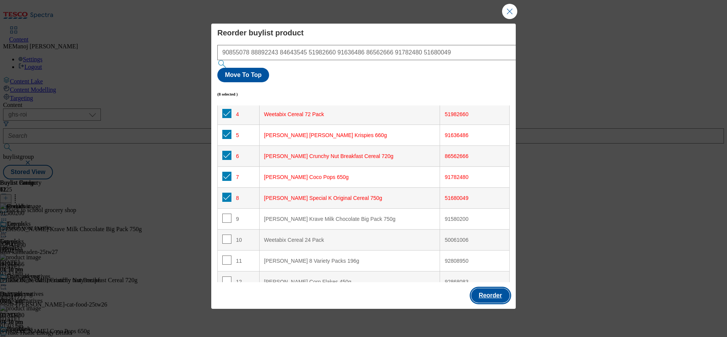
click at [485, 288] on button "Reorder" at bounding box center [490, 295] width 38 height 14
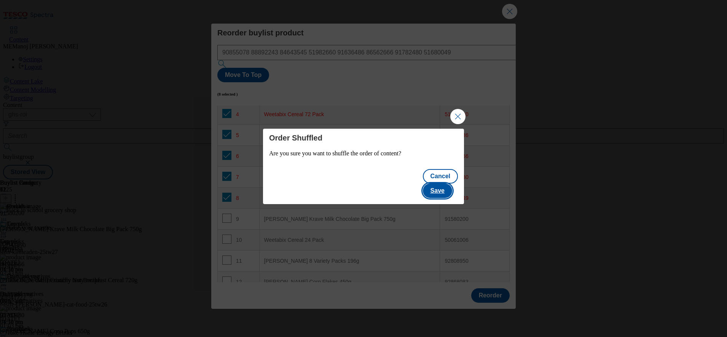
click at [451, 183] on button "Save" at bounding box center [437, 190] width 29 height 14
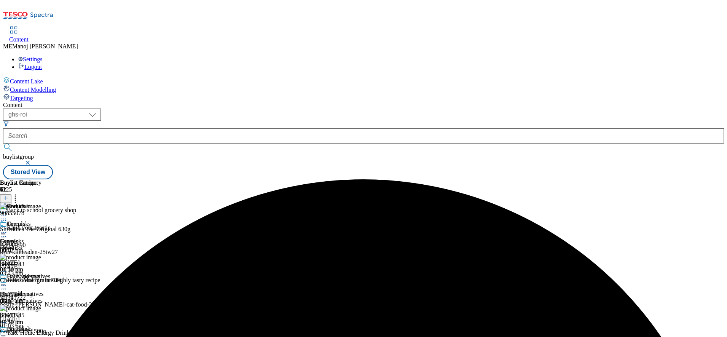
click at [8, 229] on icon at bounding box center [4, 233] width 8 height 8
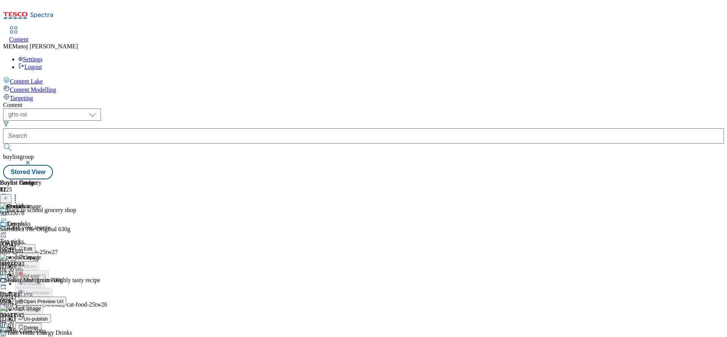
click at [48, 316] on span "Un-publish" at bounding box center [36, 319] width 24 height 6
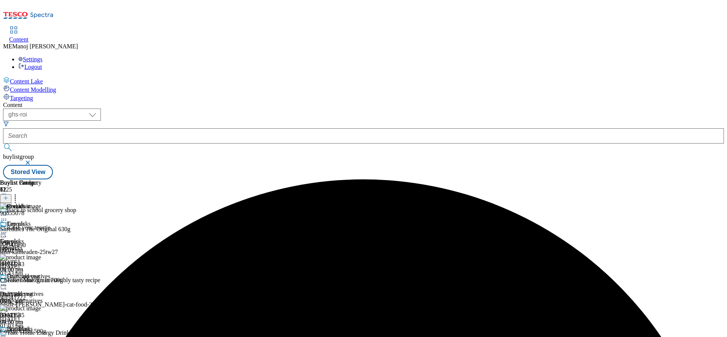
click at [8, 229] on icon at bounding box center [4, 233] width 8 height 8
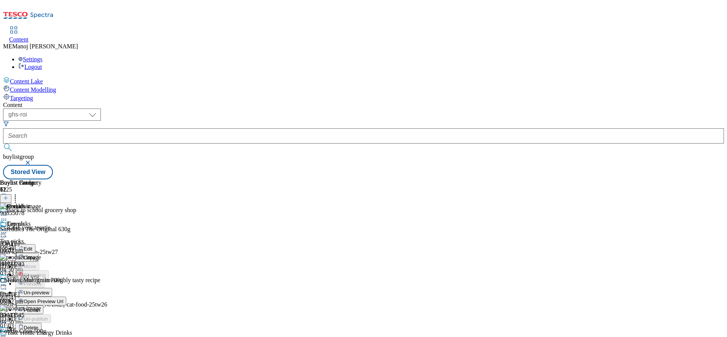
click at [49, 290] on span "Un-preview" at bounding box center [36, 293] width 25 height 6
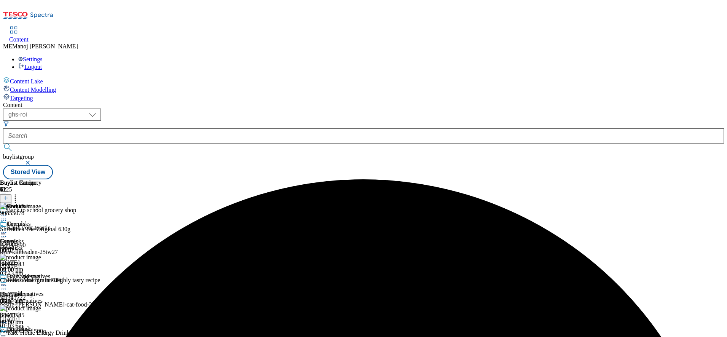
click at [8, 229] on icon at bounding box center [4, 233] width 8 height 8
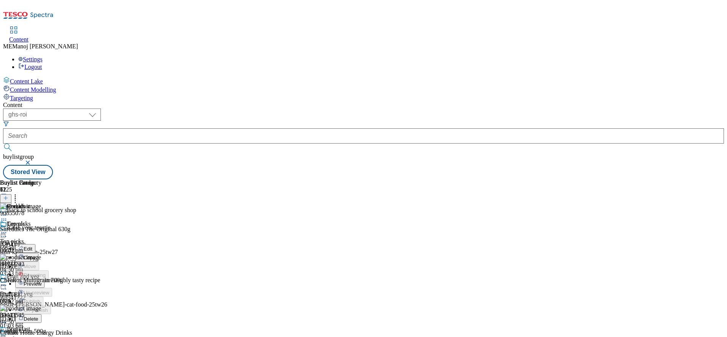
click at [41, 281] on span "Preview" at bounding box center [33, 284] width 18 height 6
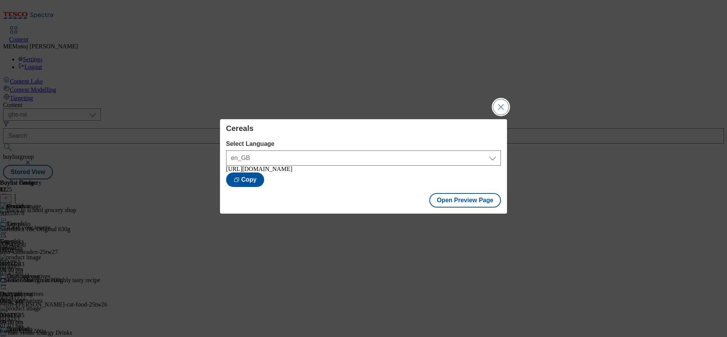
click at [499, 103] on button "Close Modal" at bounding box center [500, 106] width 15 height 15
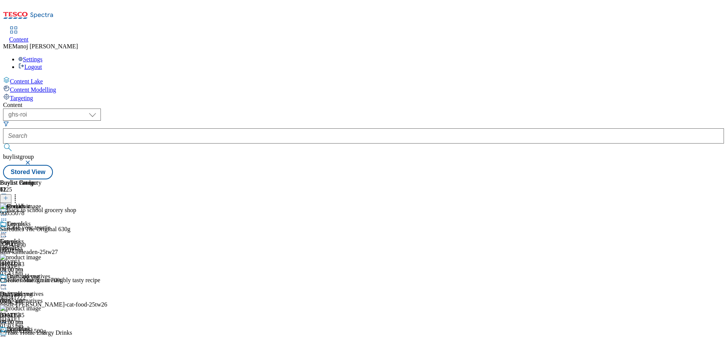
click at [8, 229] on icon at bounding box center [4, 233] width 8 height 8
click at [40, 307] on span "Publish" at bounding box center [32, 310] width 17 height 6
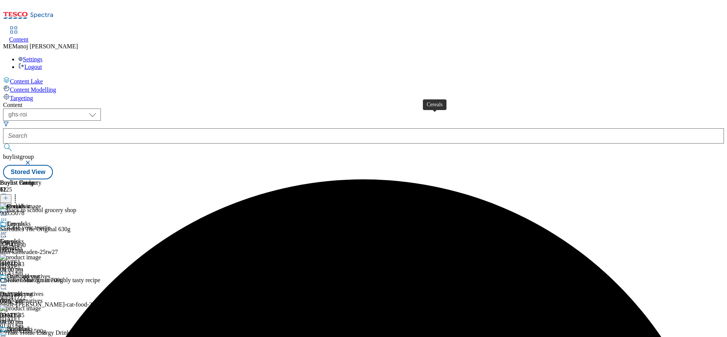
click at [25, 220] on div "Cereals" at bounding box center [16, 223] width 18 height 7
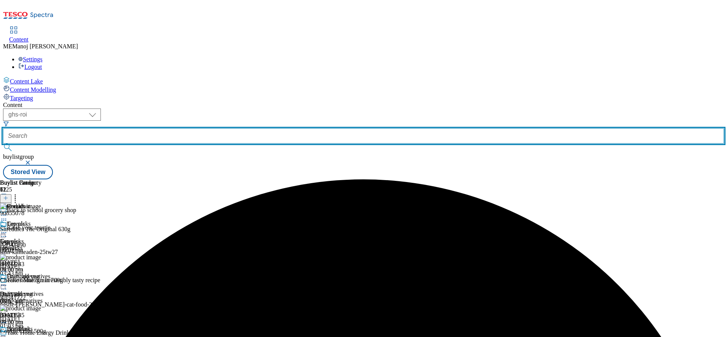
click at [185, 128] on input "text" at bounding box center [363, 135] width 721 height 15
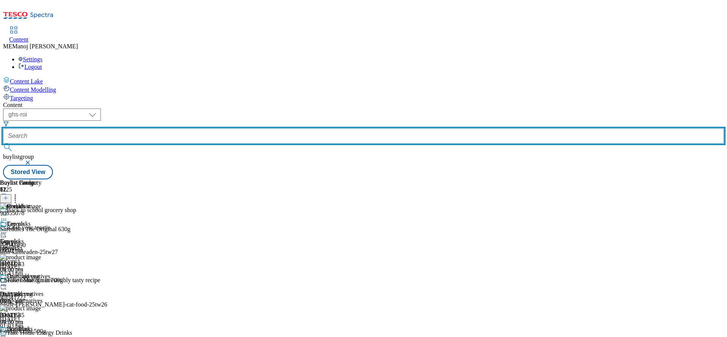
paste input "Back to school grocery shop"
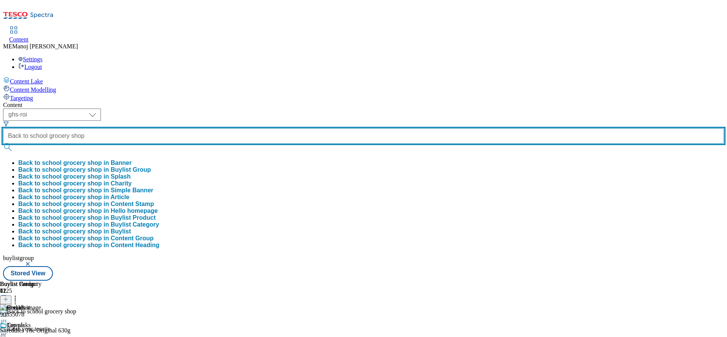
type input "Back to school grocery shop"
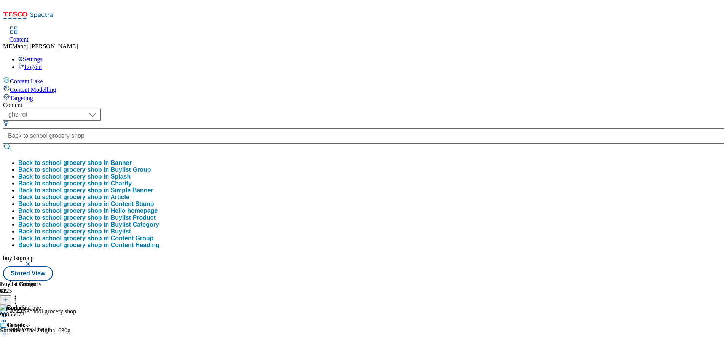
scroll to position [0, 0]
click at [151, 166] on button "Back to school grocery shop in Buylist Group" at bounding box center [84, 169] width 133 height 7
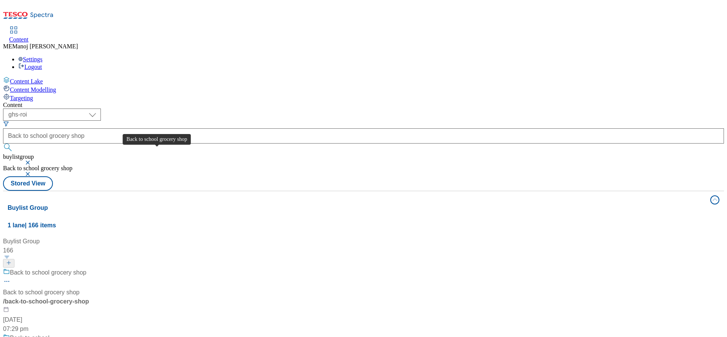
click at [86, 268] on div "Back to school grocery shop" at bounding box center [48, 272] width 76 height 9
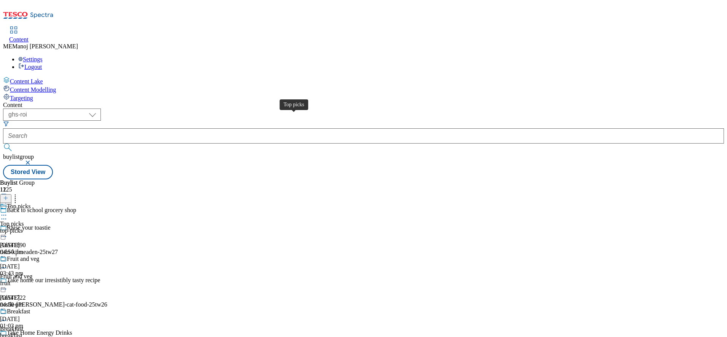
click at [30, 203] on div "Top picks" at bounding box center [19, 206] width 24 height 7
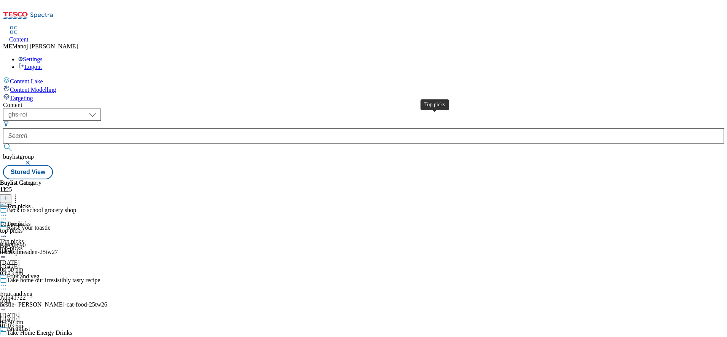
click at [30, 203] on div "Top picks" at bounding box center [19, 206] width 24 height 7
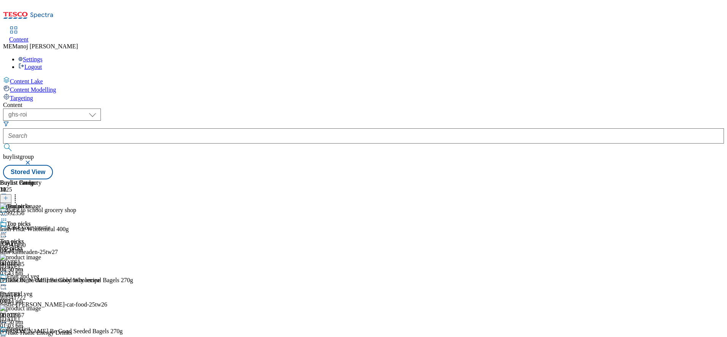
click at [8, 198] on line at bounding box center [6, 198] width 4 height 0
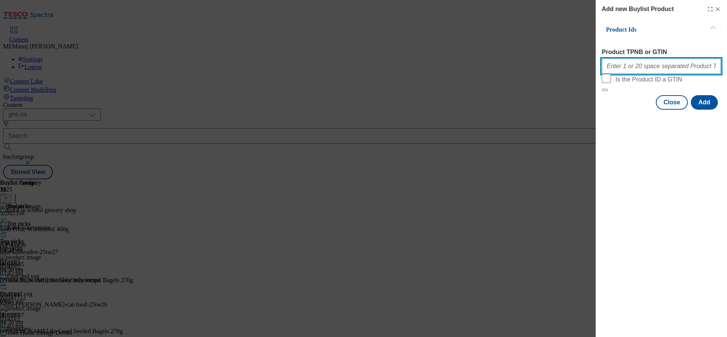
click at [610, 64] on input "Product TPNB or GTIN" at bounding box center [661, 66] width 119 height 15
paste input "62383413 62383426 63313070 62383367 62383373 73986115 67314333 61709164 8516549…"
type input "62383413 62383426 63313070 62383367 62383373 73986115 67314333 61709164 8516549…"
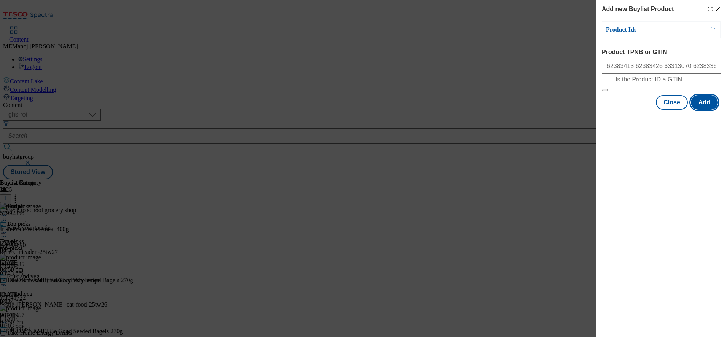
click at [699, 110] on button "Add" at bounding box center [704, 102] width 27 height 14
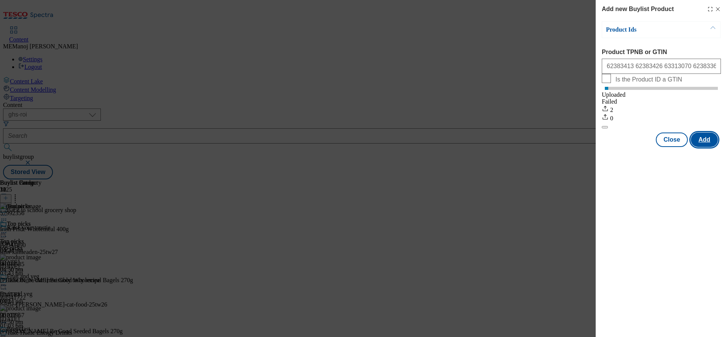
click at [699, 145] on button "Add" at bounding box center [704, 139] width 27 height 14
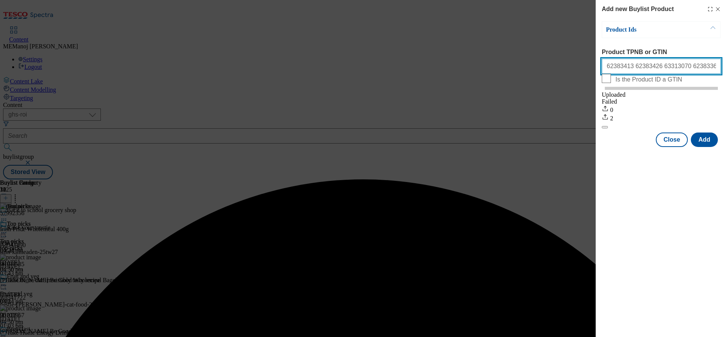
click at [686, 74] on input "62383413 62383426 63313070 62383367 62383373 73986115 67314333 61709164 8516549…" at bounding box center [661, 66] width 119 height 15
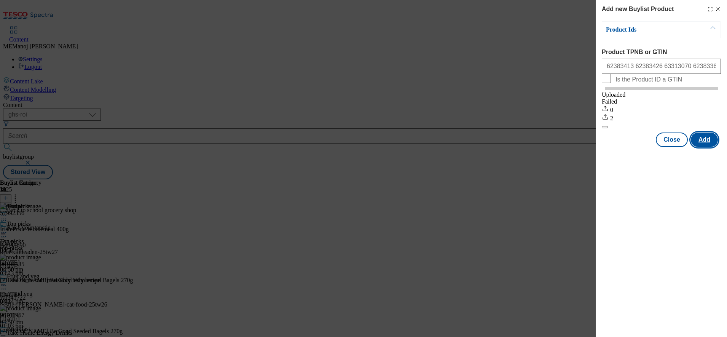
click at [706, 144] on button "Add" at bounding box center [704, 139] width 27 height 14
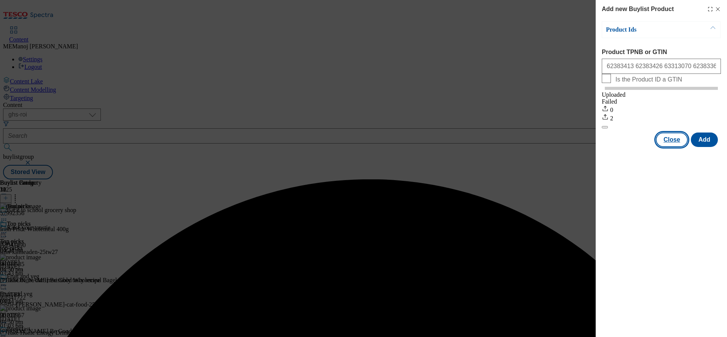
click at [672, 147] on button "Close" at bounding box center [672, 139] width 32 height 14
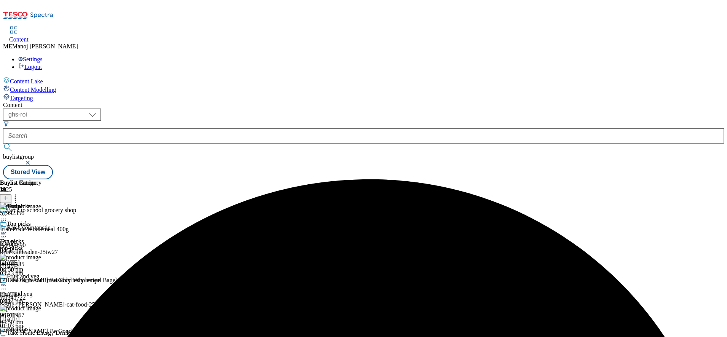
click at [8, 195] on icon at bounding box center [5, 197] width 5 height 5
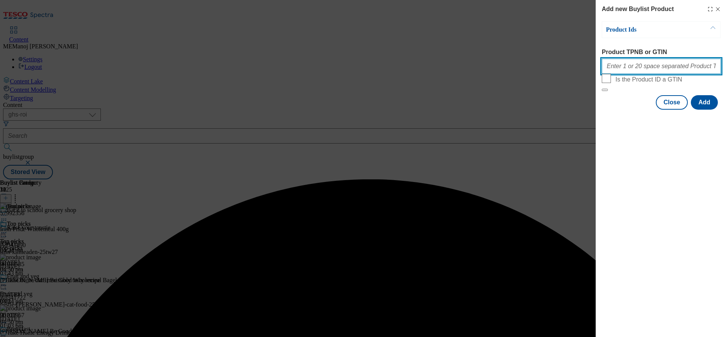
click at [635, 68] on input "Product TPNB or GTIN" at bounding box center [661, 66] width 119 height 15
paste input "62383413 62383426 63313070 62383367 62383373 73986115 67314333 61709164 8516549…"
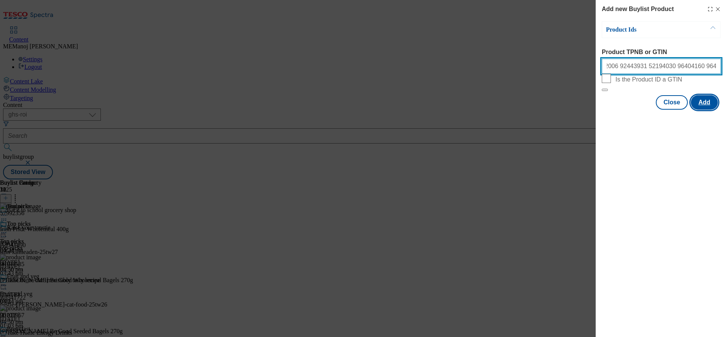
type input "62383413 62383426 63313070 62383367 62383373 73986115 67314333 61709164 8516549…"
click at [700, 110] on button "Add" at bounding box center [704, 102] width 27 height 14
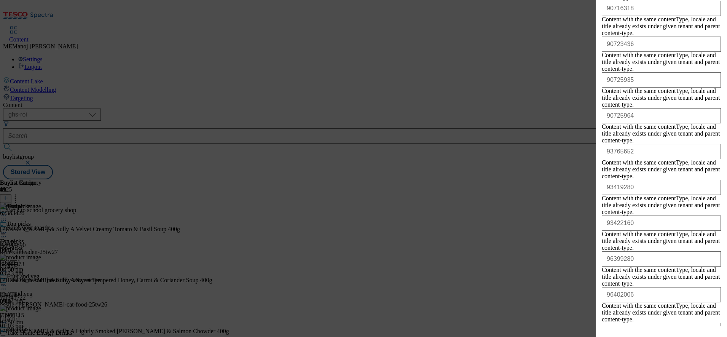
scroll to position [1840, 0]
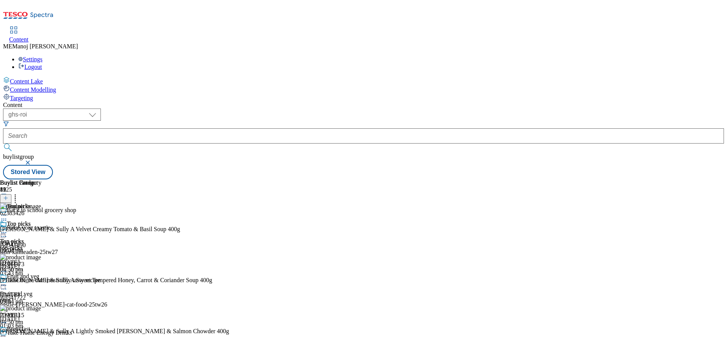
scroll to position [0, 0]
click at [8, 198] on line at bounding box center [6, 198] width 4 height 0
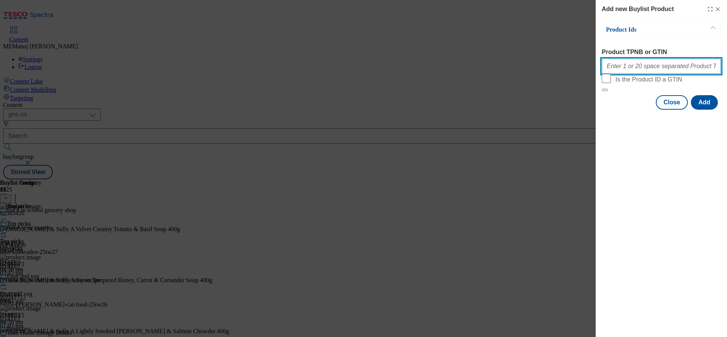
click at [632, 64] on input "Product TPNB or GTIN" at bounding box center [661, 66] width 119 height 15
paste input "62383413 62383426 63313070 62383367 62383373 73986115 67314333 61709164 8516549…"
type input "62383413 62383426 63313070 62383367 62383373 73986115 67314333 61709164 8516549…"
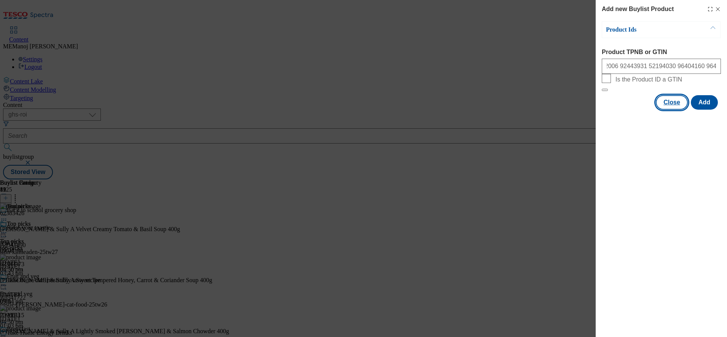
scroll to position [0, 0]
click at [665, 110] on button "Close" at bounding box center [672, 102] width 32 height 14
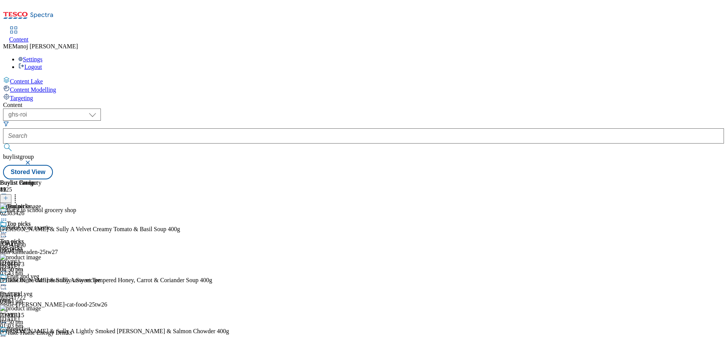
click at [19, 193] on icon at bounding box center [15, 197] width 8 height 8
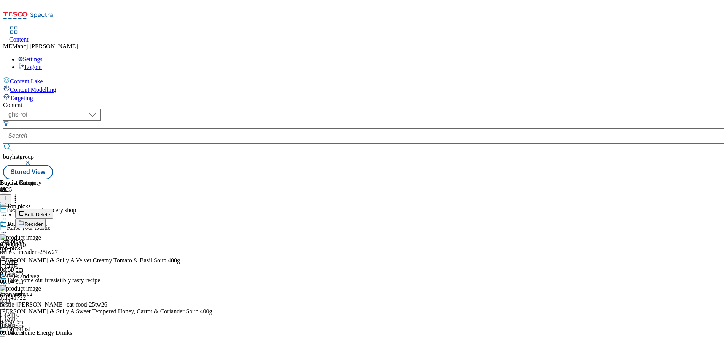
click at [43, 221] on span "Reorder" at bounding box center [33, 224] width 18 height 6
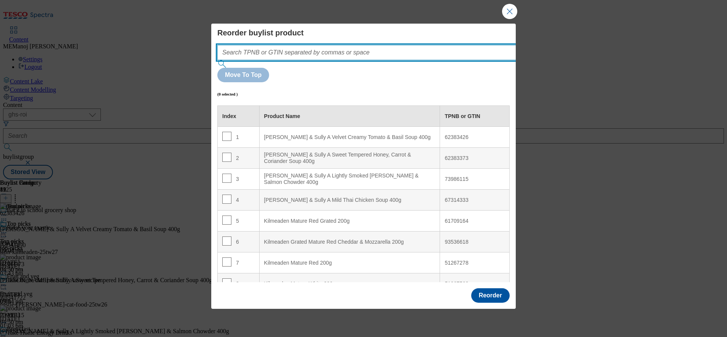
click at [429, 60] on input "Modal" at bounding box center [378, 52] width 322 height 15
paste input "62383413 62383426 63313070 62383367 62383373 73986115 67314333 61709164 8516549…"
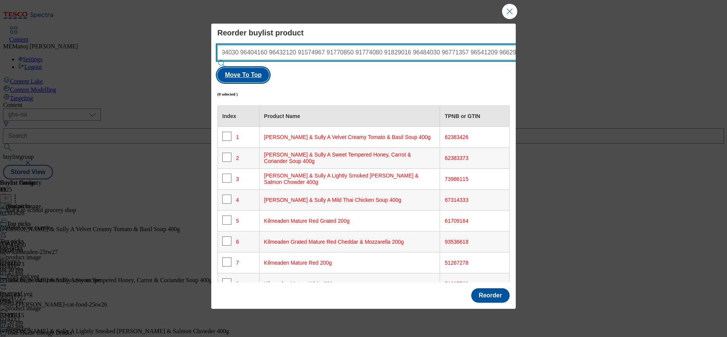
type input "62383413 62383426 63313070 62383367 62383373 73986115 67314333 61709164 8516549…"
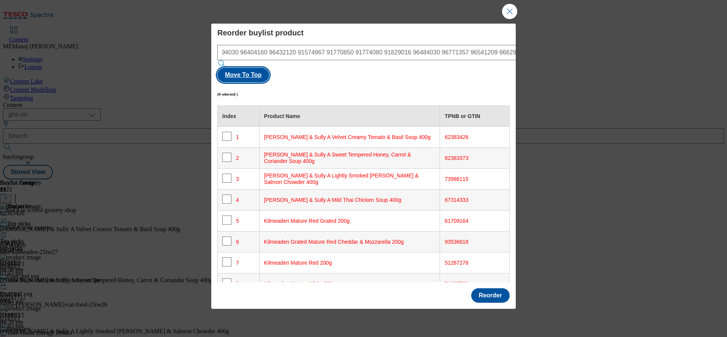
scroll to position [0, 0]
click at [269, 68] on button "Move To Top" at bounding box center [243, 75] width 52 height 14
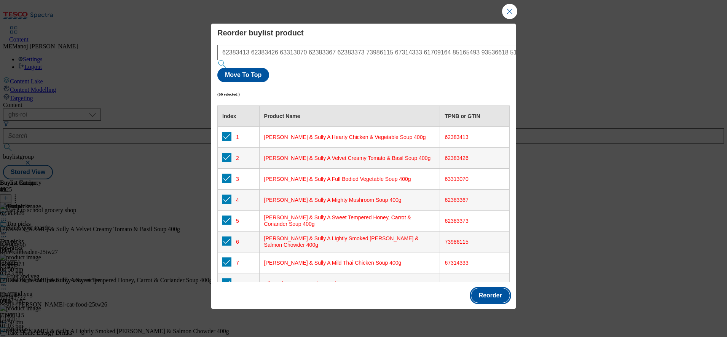
click at [490, 288] on button "Reorder" at bounding box center [490, 295] width 38 height 14
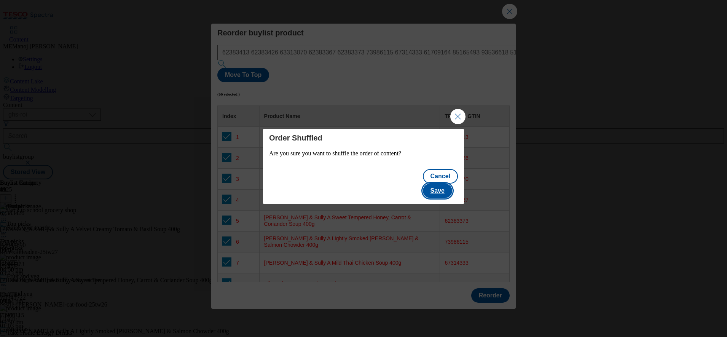
click at [442, 183] on button "Save" at bounding box center [437, 190] width 29 height 14
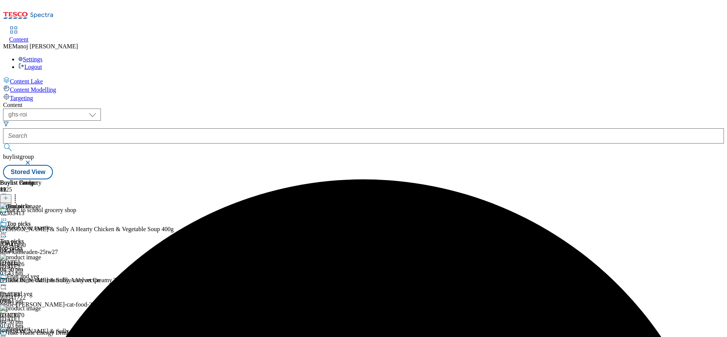
click at [8, 229] on icon at bounding box center [4, 233] width 8 height 8
click at [51, 314] on button "Un-publish" at bounding box center [33, 318] width 36 height 9
click at [8, 229] on icon at bounding box center [4, 233] width 8 height 8
click at [49, 290] on span "Un-preview" at bounding box center [36, 293] width 25 height 6
click at [8, 229] on icon at bounding box center [4, 233] width 8 height 8
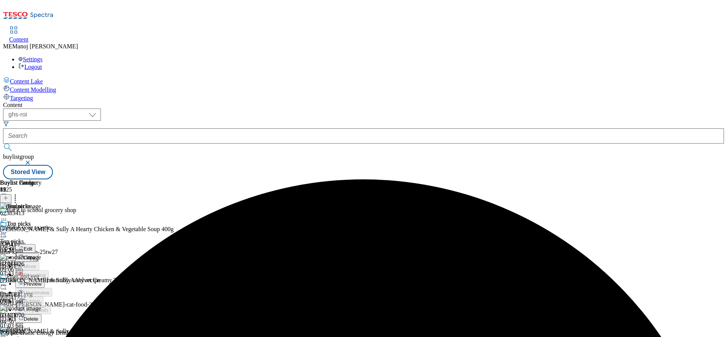
click at [45, 279] on button "Preview" at bounding box center [29, 283] width 29 height 9
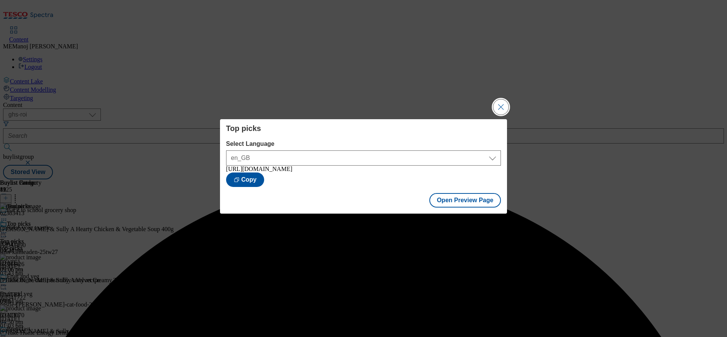
click at [503, 104] on button "Close Modal" at bounding box center [500, 106] width 15 height 15
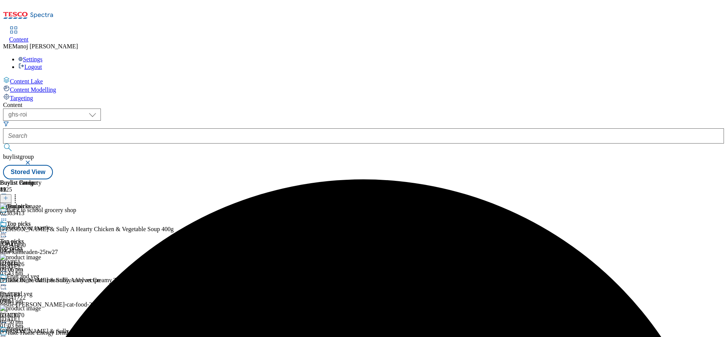
click at [8, 229] on icon at bounding box center [4, 233] width 8 height 8
click at [40, 307] on span "Publish" at bounding box center [32, 310] width 17 height 6
